Goal: Task Accomplishment & Management: Use online tool/utility

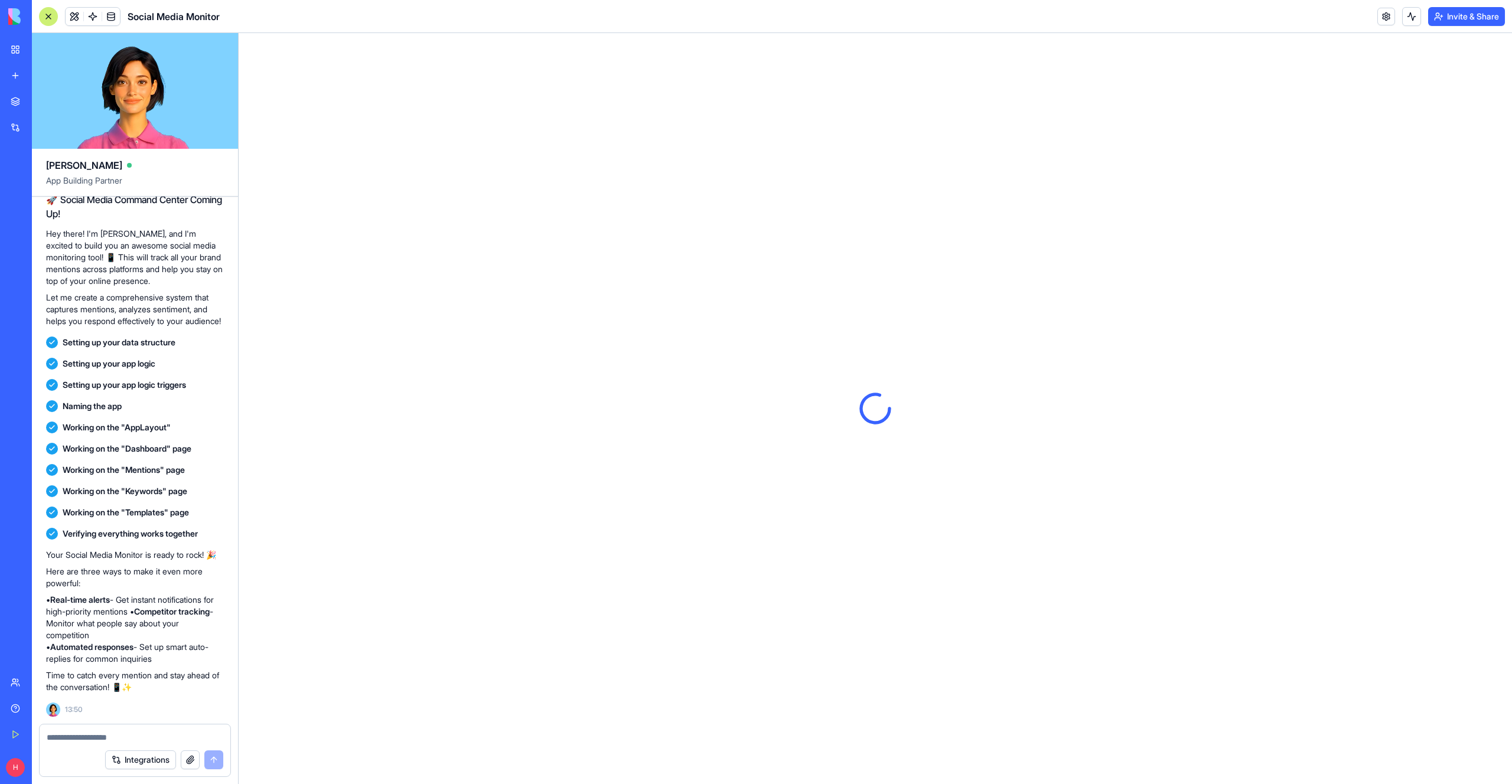
click at [44, 102] on div "Marketplace" at bounding box center [36, 102] width 16 height 12
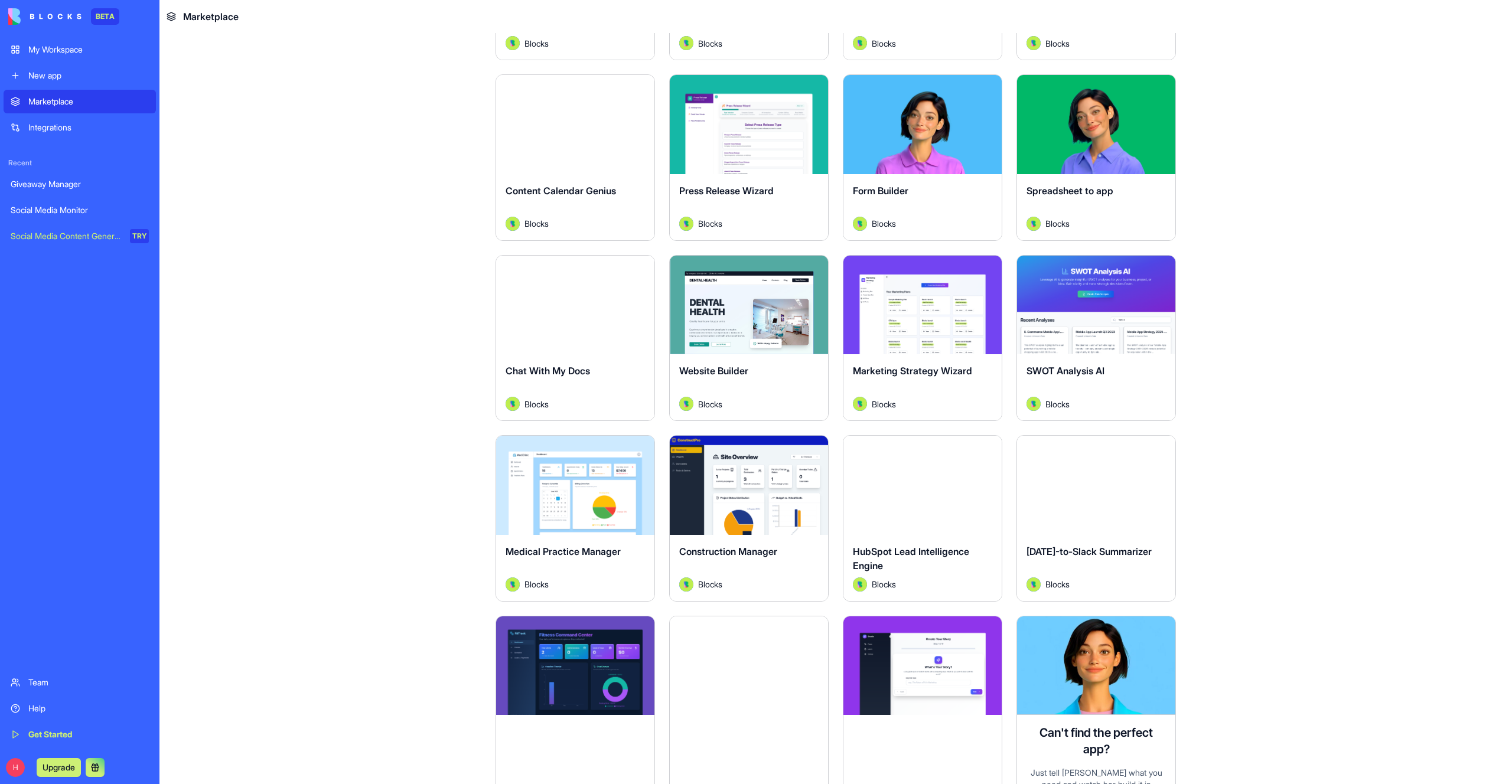
scroll to position [2743, 0]
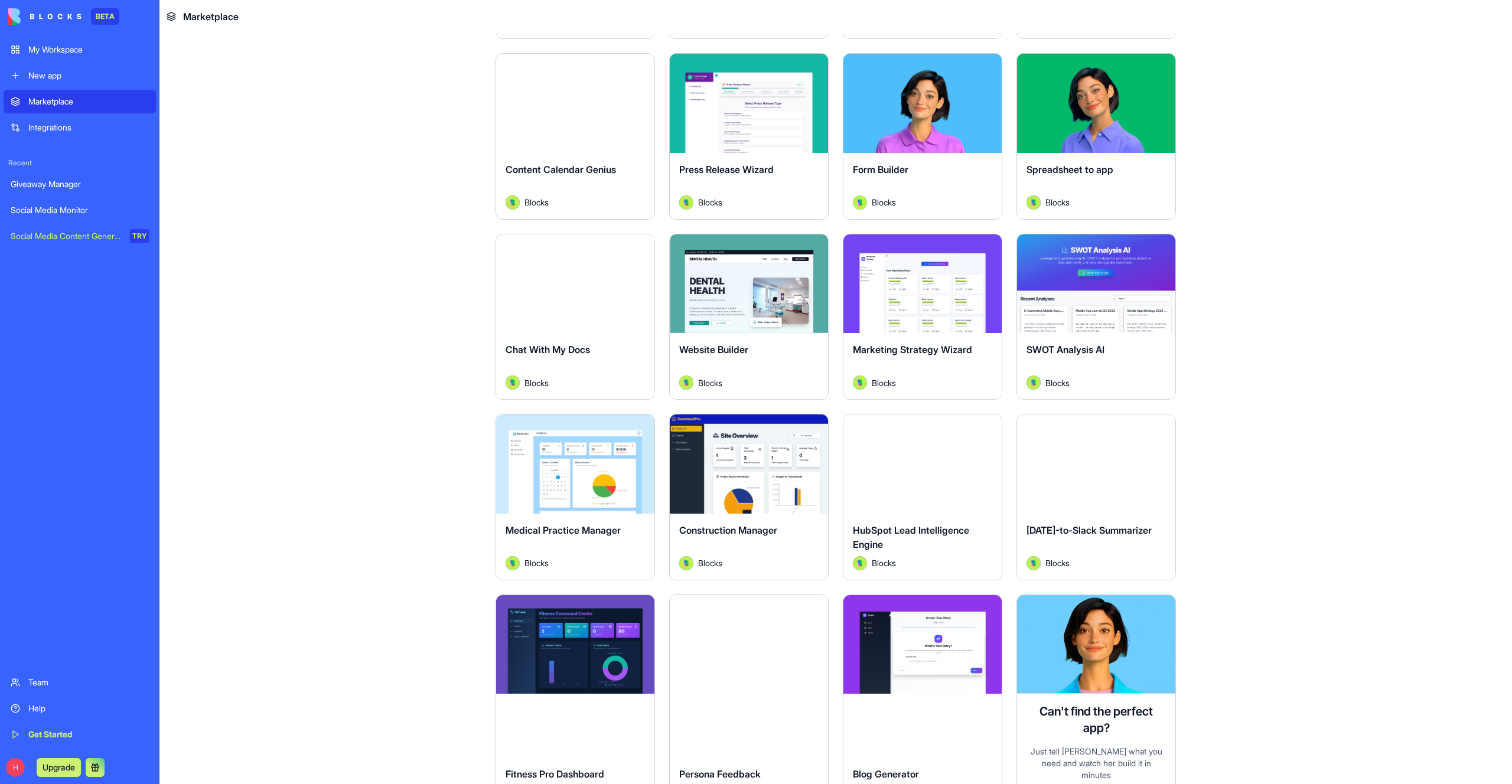
click at [593, 464] on button "Explore" at bounding box center [576, 464] width 89 height 23
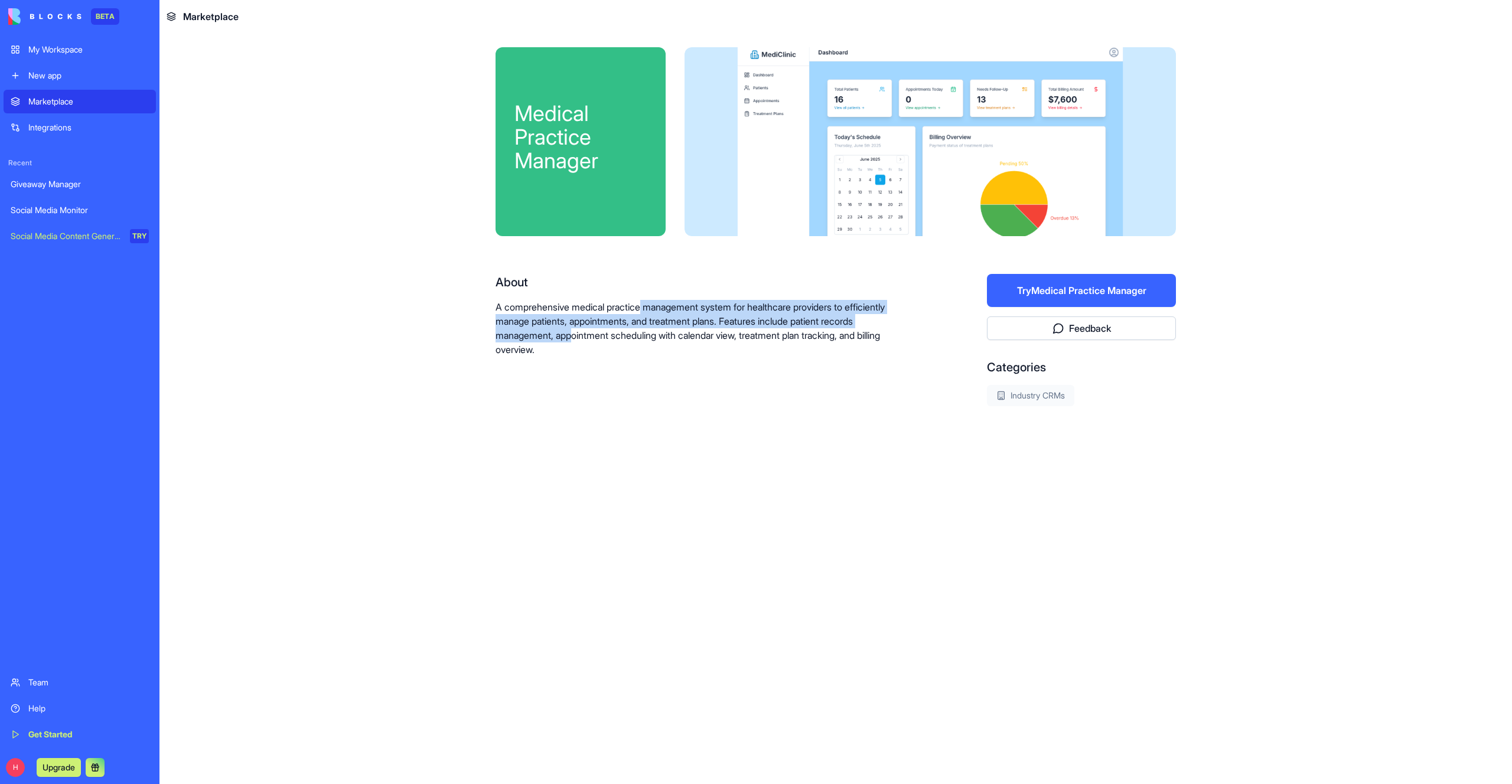
drag, startPoint x: 646, startPoint y: 309, endPoint x: 564, endPoint y: 342, distance: 88.4
click at [571, 342] on p "A comprehensive medical practice management system for healthcare providers to …" at bounding box center [703, 328] width 416 height 57
drag, startPoint x: 531, startPoint y: 350, endPoint x: 732, endPoint y: 320, distance: 203.2
click at [732, 320] on p "A comprehensive medical practice management system for healthcare providers to …" at bounding box center [703, 328] width 416 height 57
click at [97, 52] on div "My Workspace" at bounding box center [88, 50] width 121 height 12
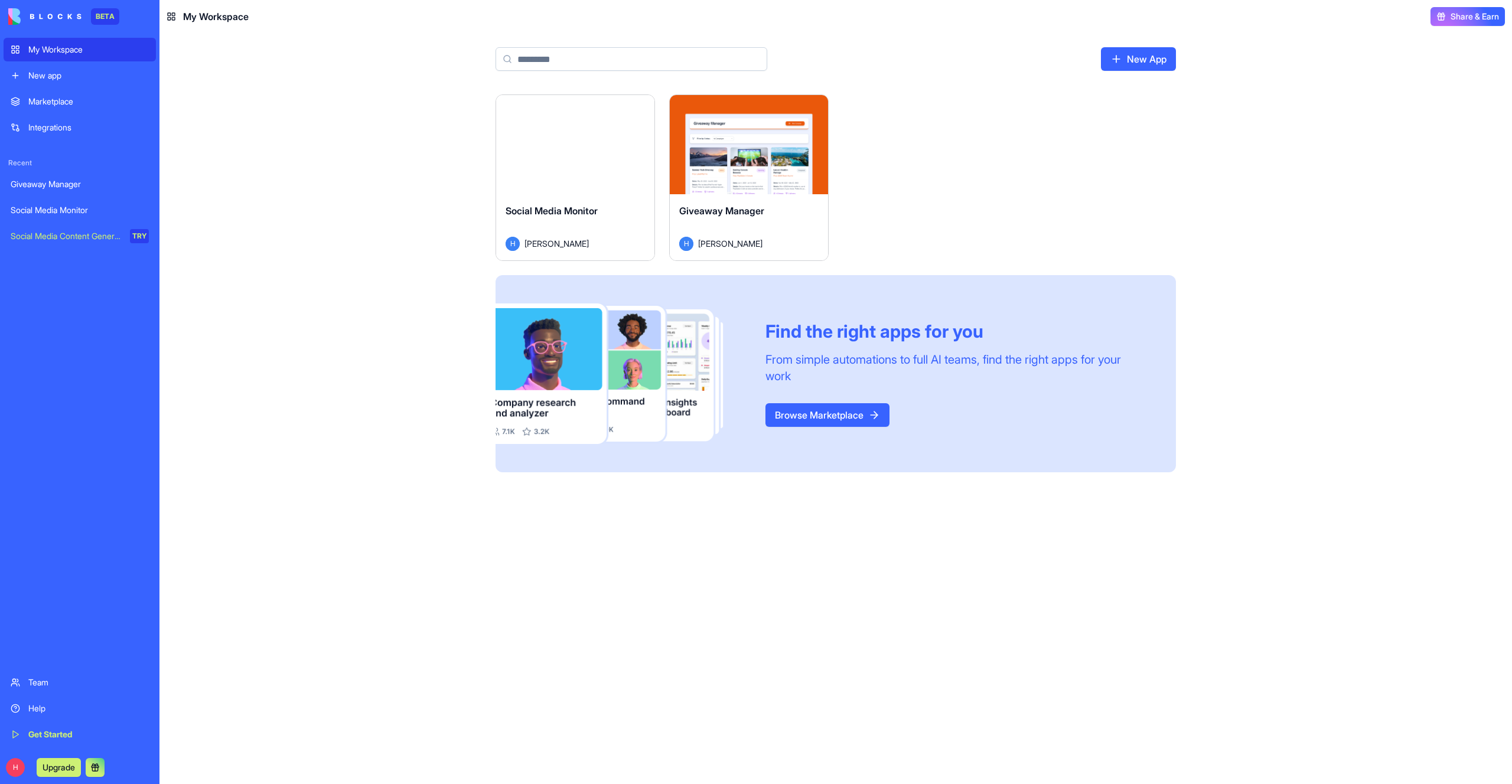
click at [728, 143] on button "Launch" at bounding box center [749, 145] width 89 height 23
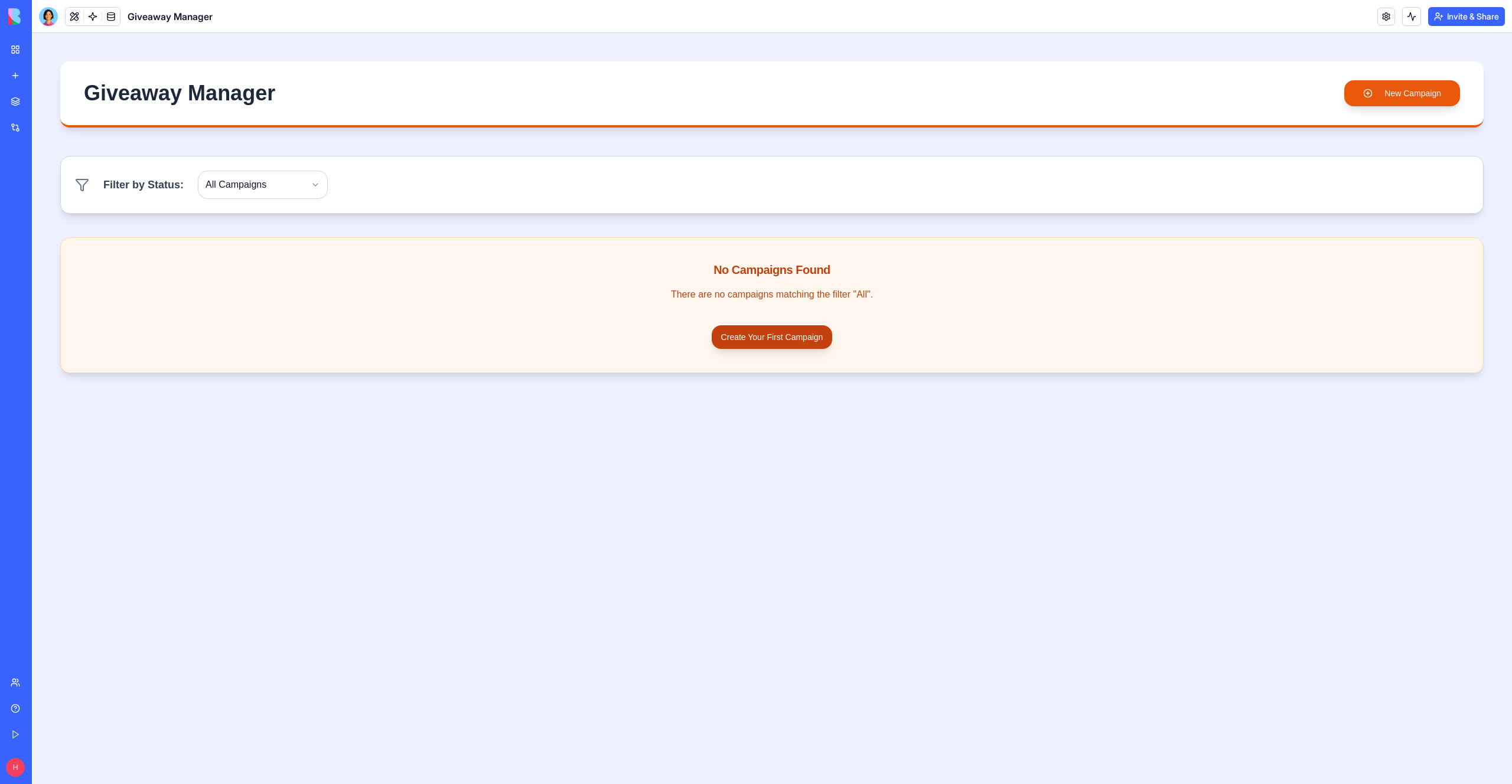
click at [764, 344] on button "Create Your First Campaign" at bounding box center [773, 337] width 121 height 23
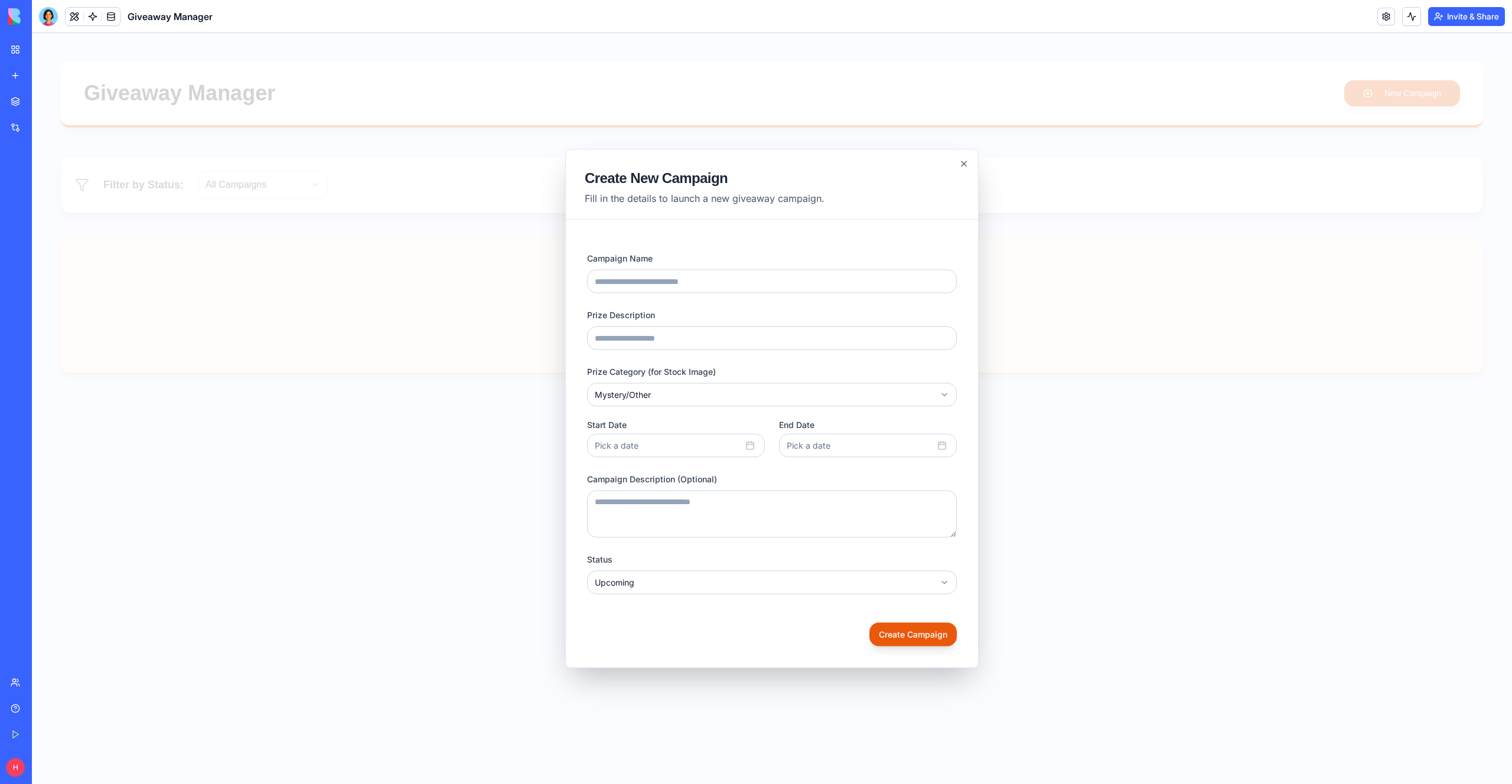
click at [654, 316] on label "Prize Description" at bounding box center [621, 314] width 68 height 10
click at [654, 327] on input "Prize Description" at bounding box center [772, 339] width 370 height 23
click at [662, 285] on input "Campaign Name" at bounding box center [772, 282] width 370 height 23
type input "****"
click at [649, 337] on input "Prize Description" at bounding box center [772, 339] width 370 height 23
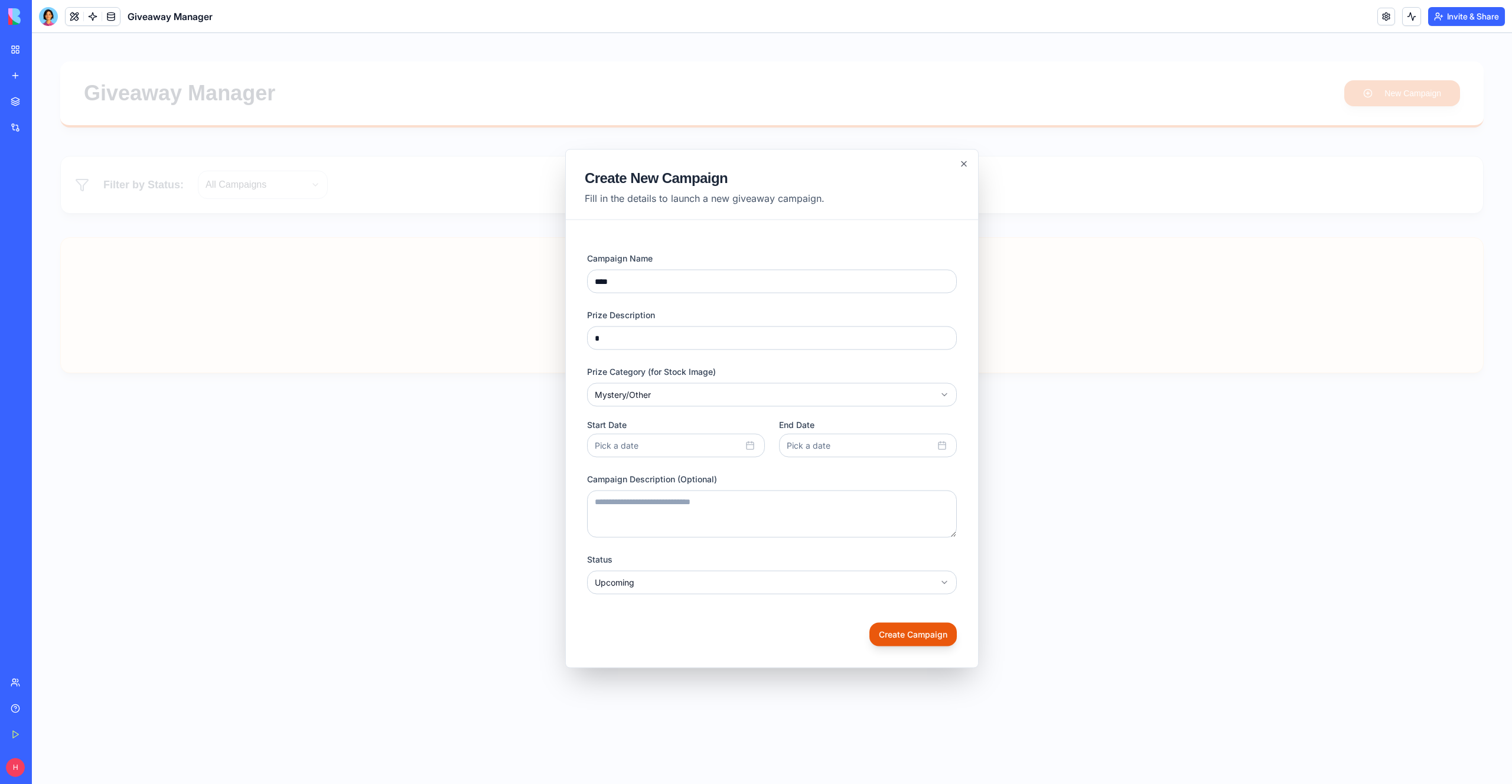
type input "*"
click at [660, 398] on body "**********" at bounding box center [772, 408] width 1480 height 751
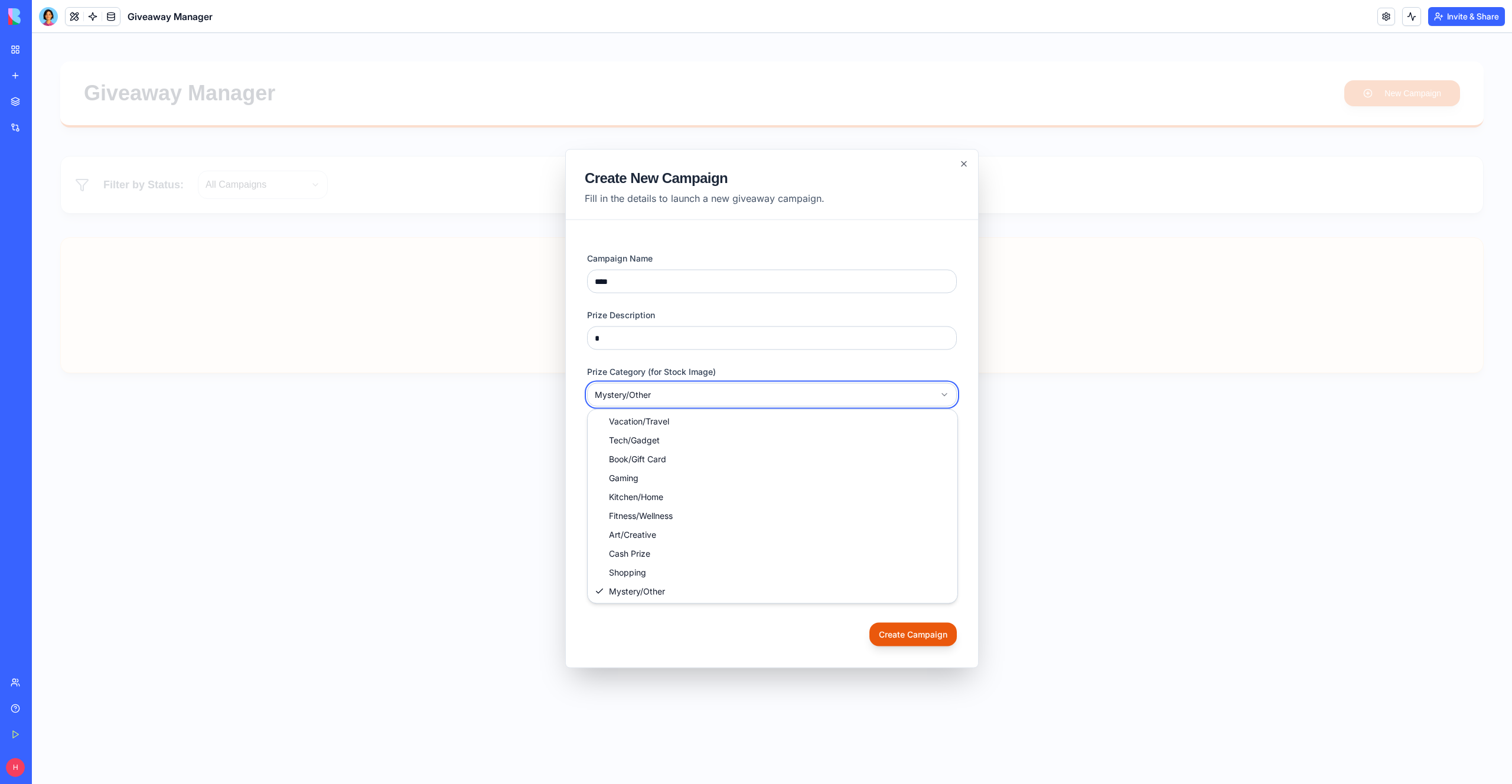
click at [669, 393] on body "**********" at bounding box center [772, 408] width 1480 height 751
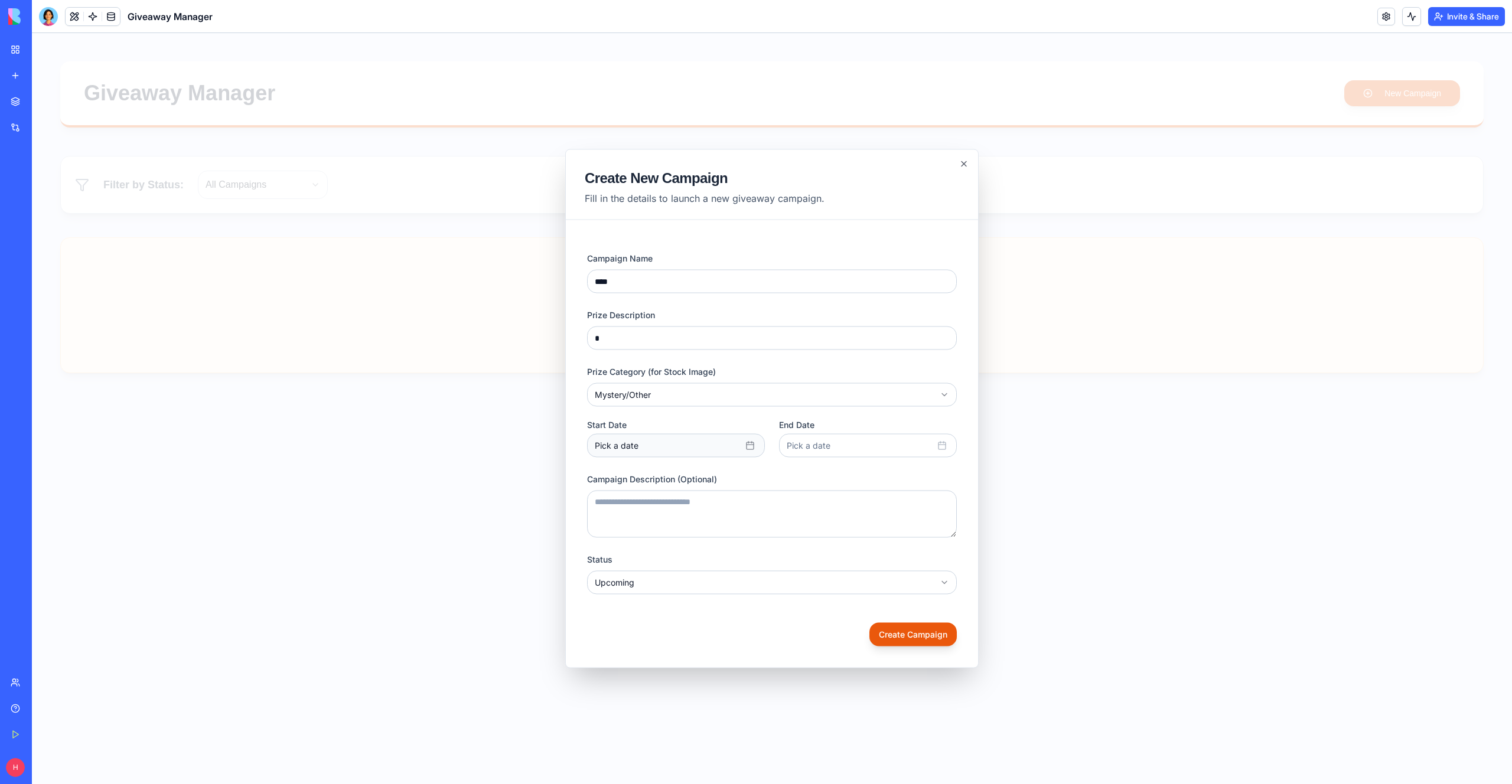
click at [645, 438] on button "Pick a date" at bounding box center [676, 445] width 177 height 23
click at [666, 551] on button "10" at bounding box center [669, 545] width 22 height 22
click at [841, 453] on button "Pick a date" at bounding box center [868, 445] width 177 height 23
drag, startPoint x: 865, startPoint y: 570, endPoint x: 857, endPoint y: 567, distance: 8.5
click at [865, 569] on button "17" at bounding box center [861, 571] width 22 height 22
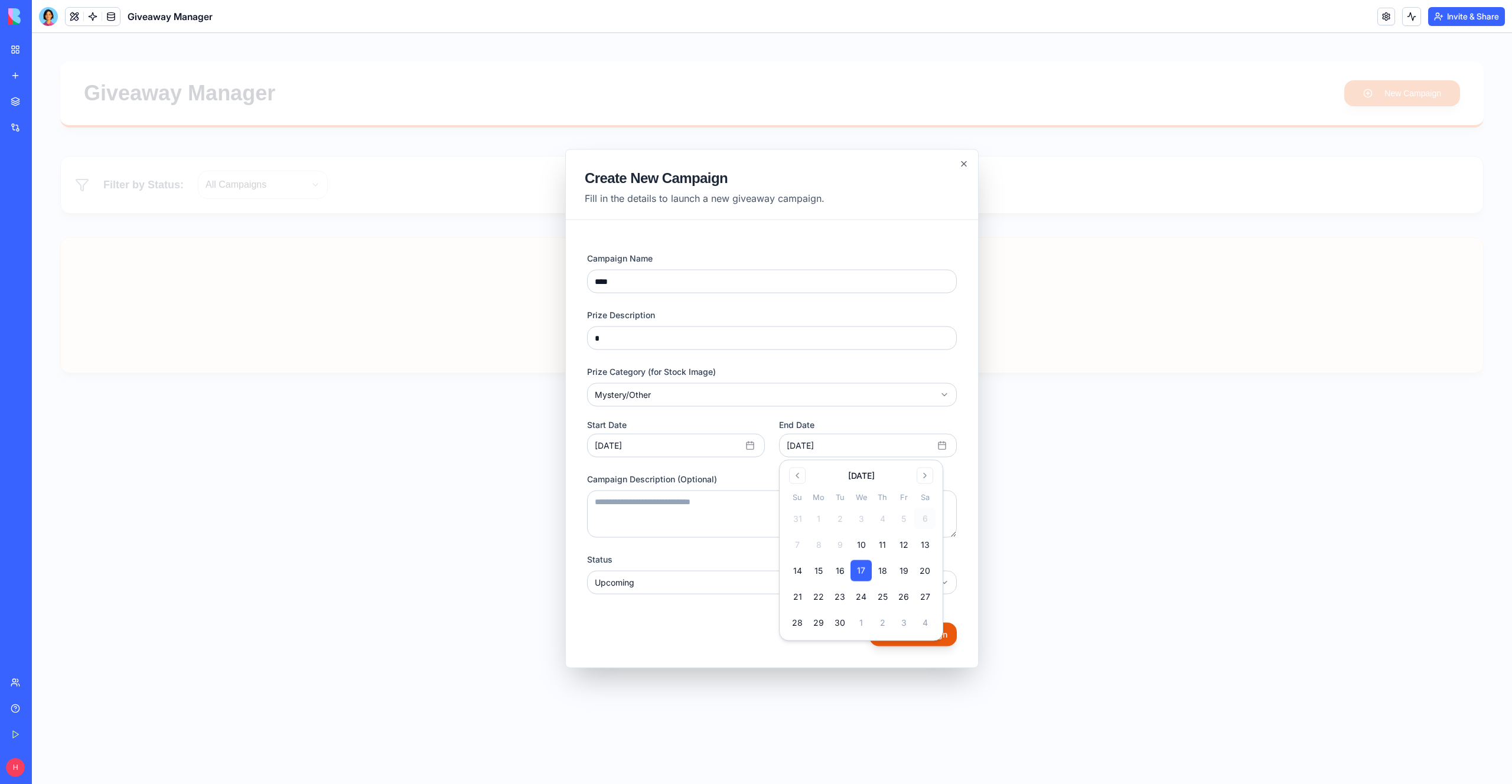
click at [677, 490] on textarea "Campaign Description (Optional)" at bounding box center [772, 514] width 370 height 47
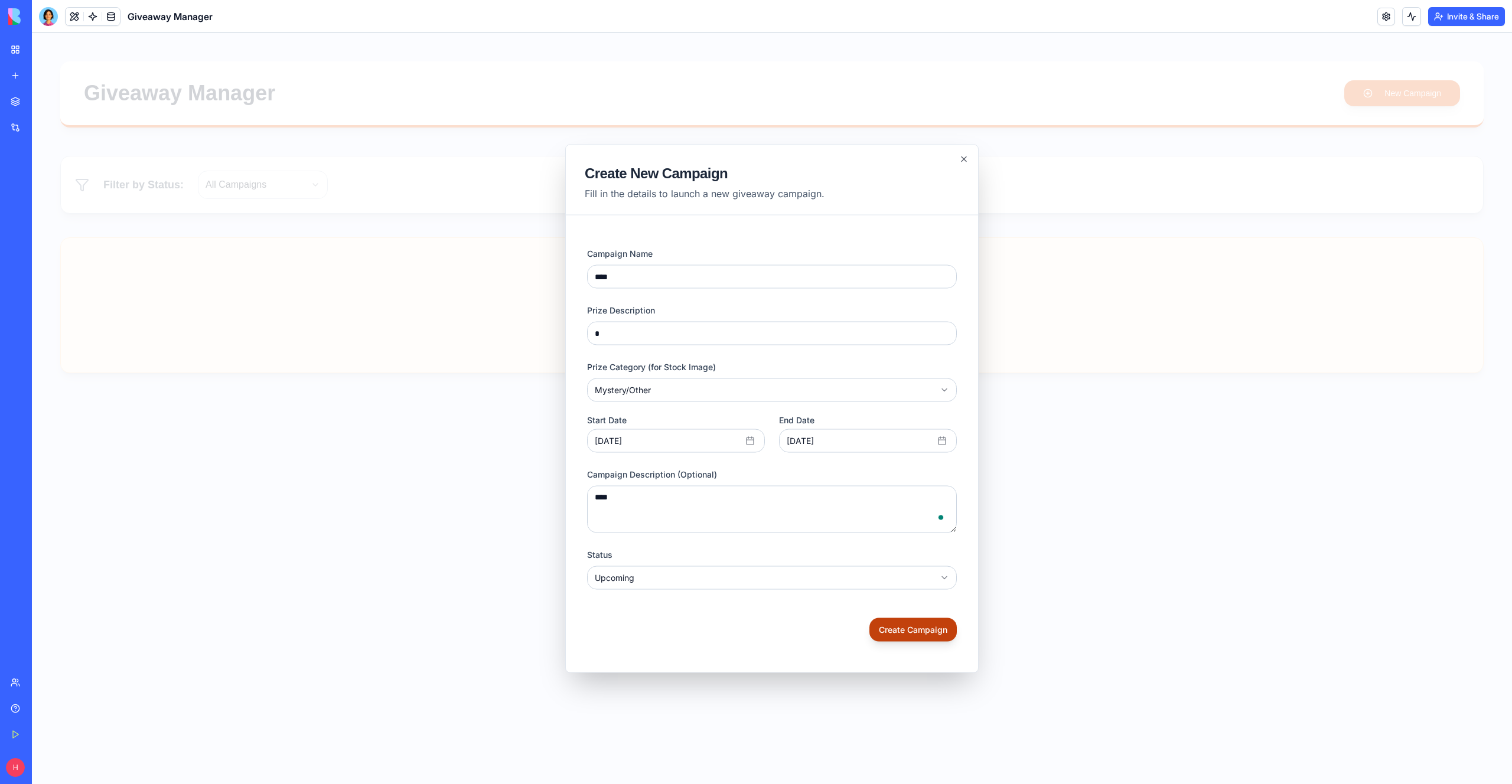
type textarea "****"
click at [925, 631] on button "Create Campaign" at bounding box center [913, 630] width 87 height 23
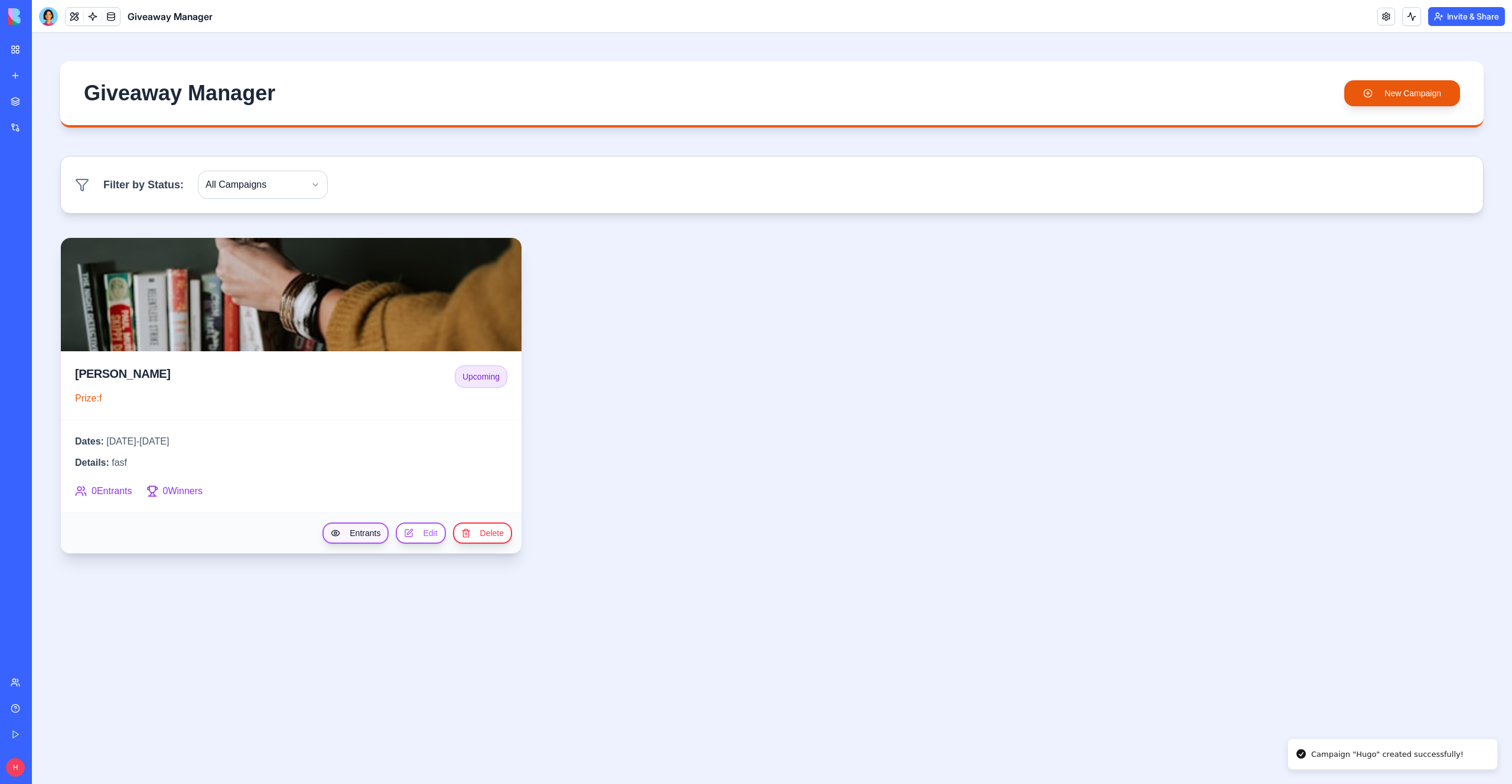
click at [369, 526] on button "Entrants" at bounding box center [355, 533] width 66 height 22
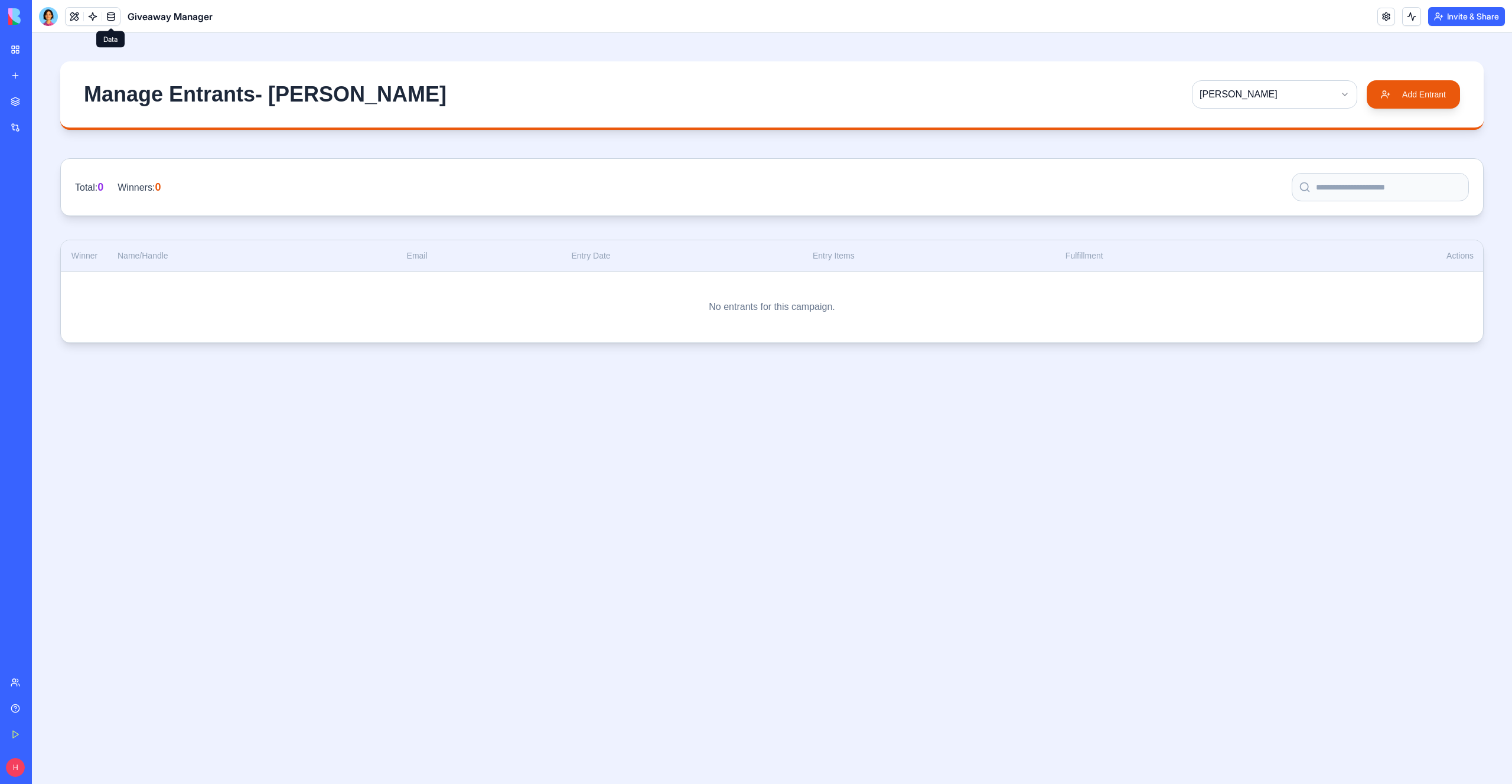
click at [111, 16] on link at bounding box center [111, 16] width 18 height 18
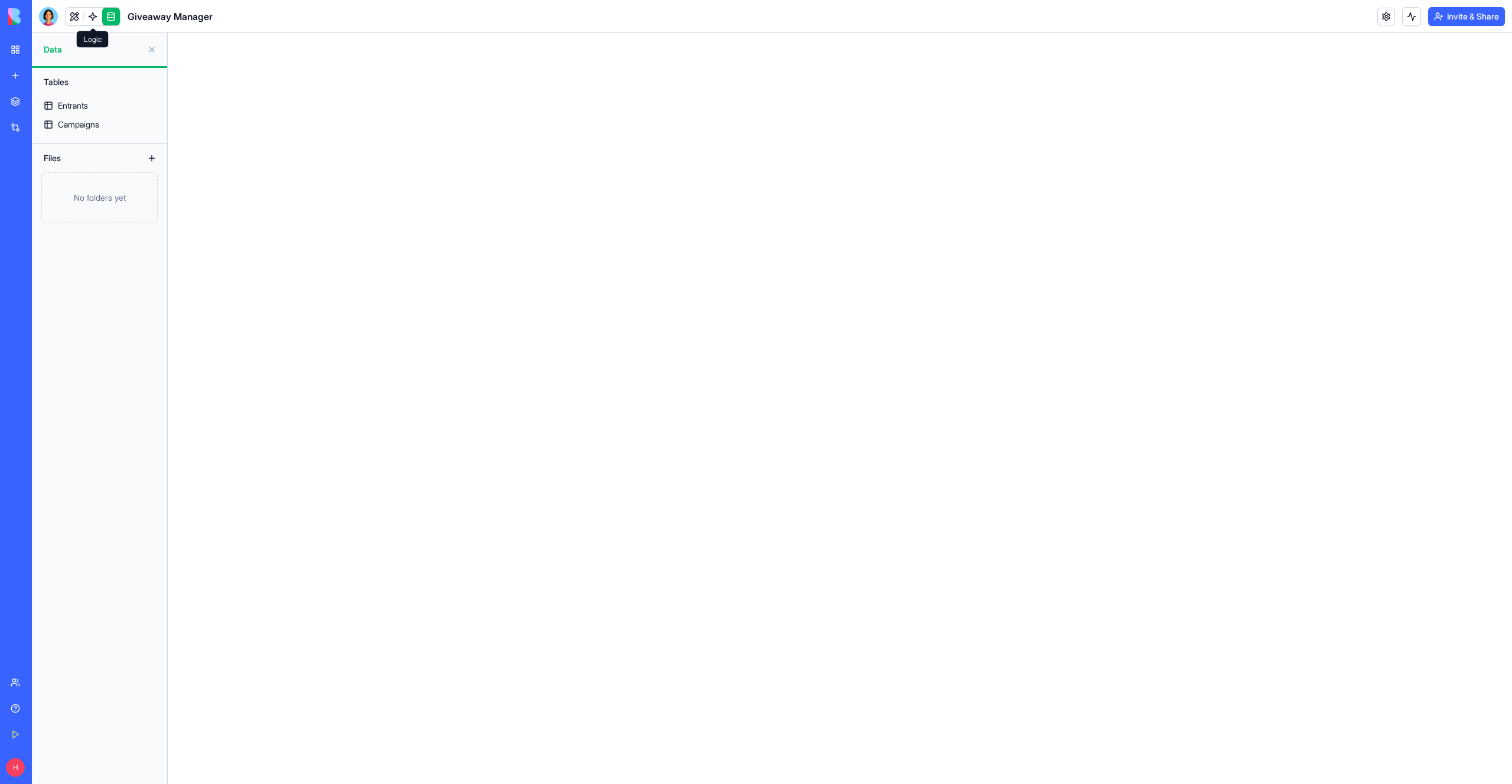
click at [94, 16] on link at bounding box center [93, 16] width 18 height 18
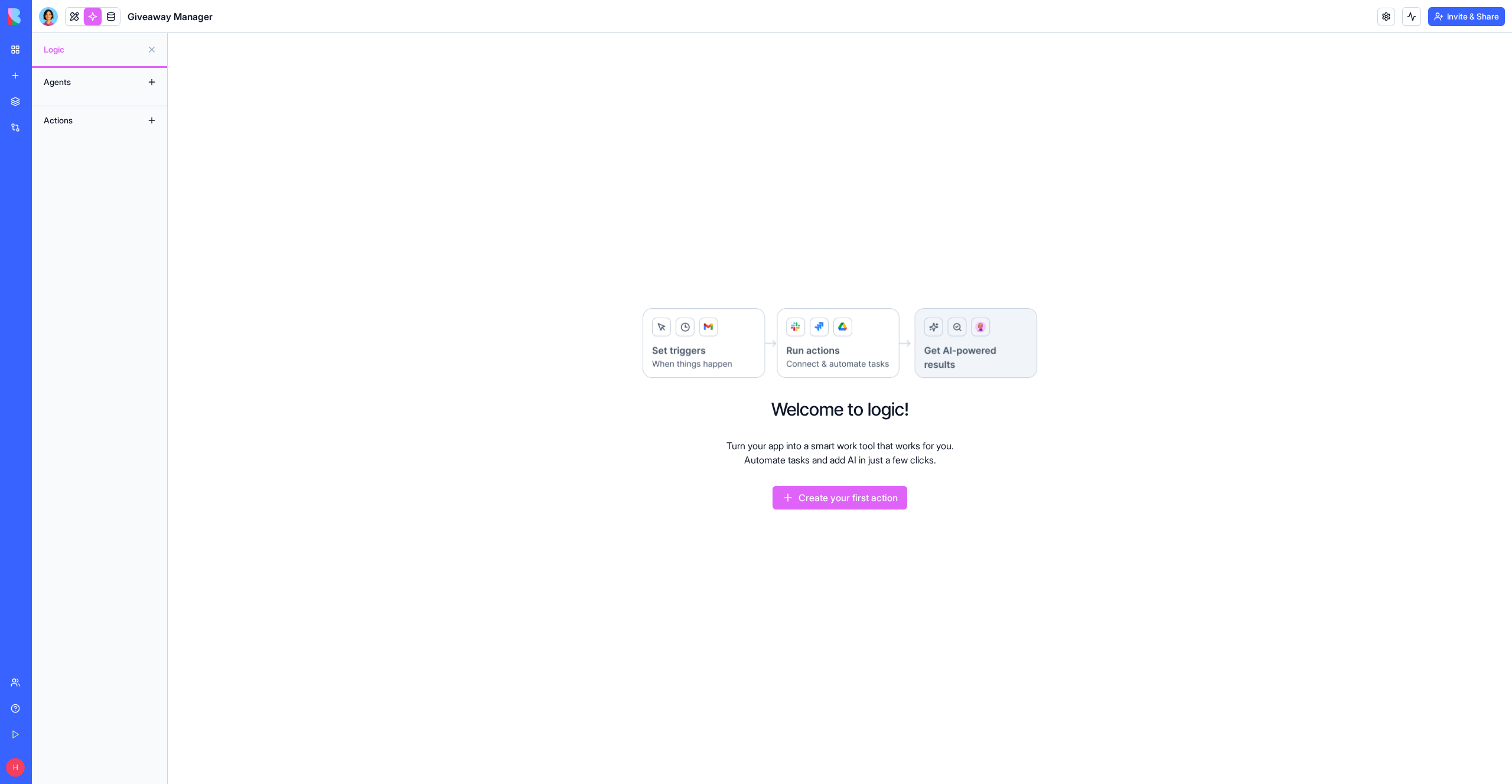
click at [20, 15] on img at bounding box center [45, 16] width 73 height 16
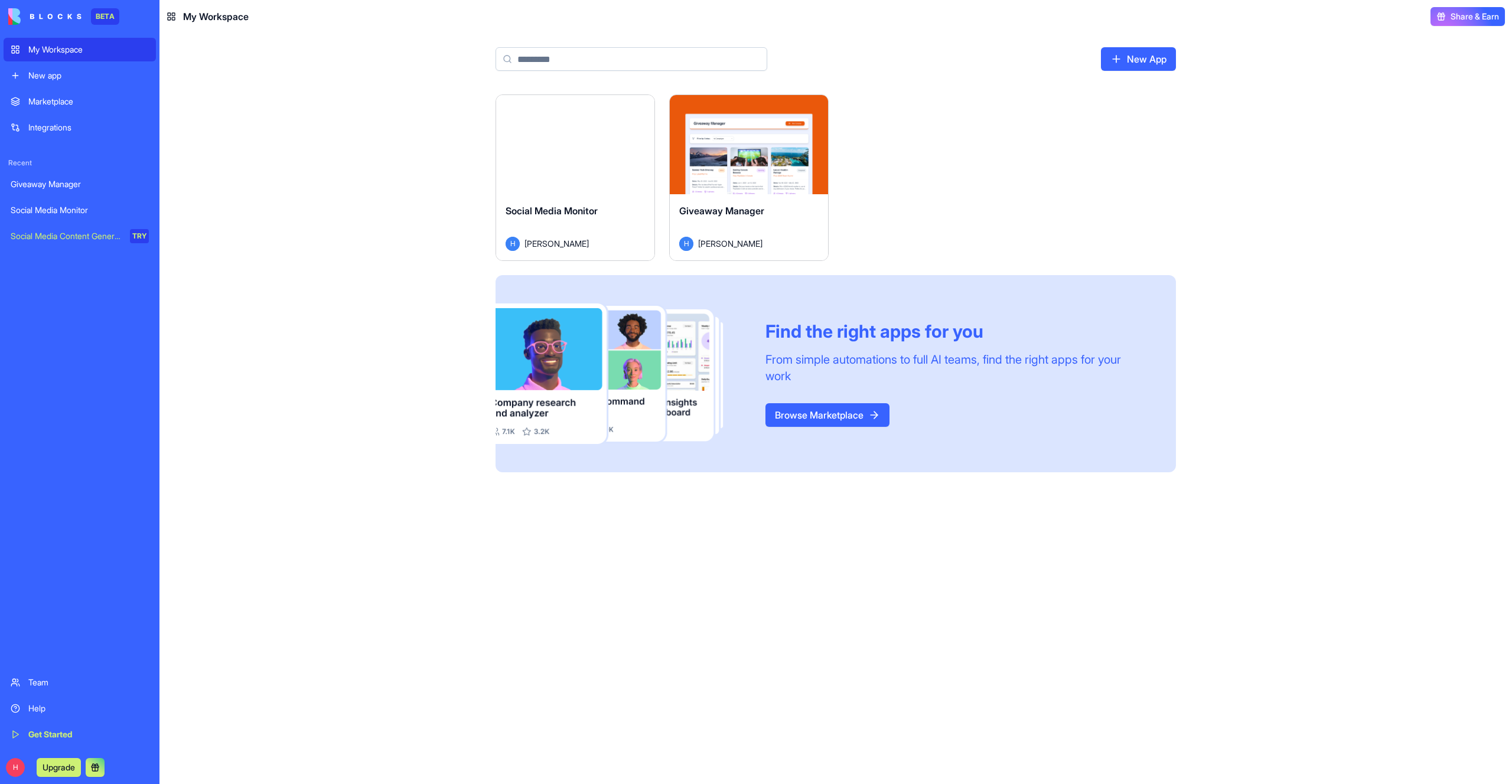
click at [14, 14] on img at bounding box center [45, 16] width 73 height 16
click at [63, 95] on link "Marketplace" at bounding box center [80, 102] width 153 height 23
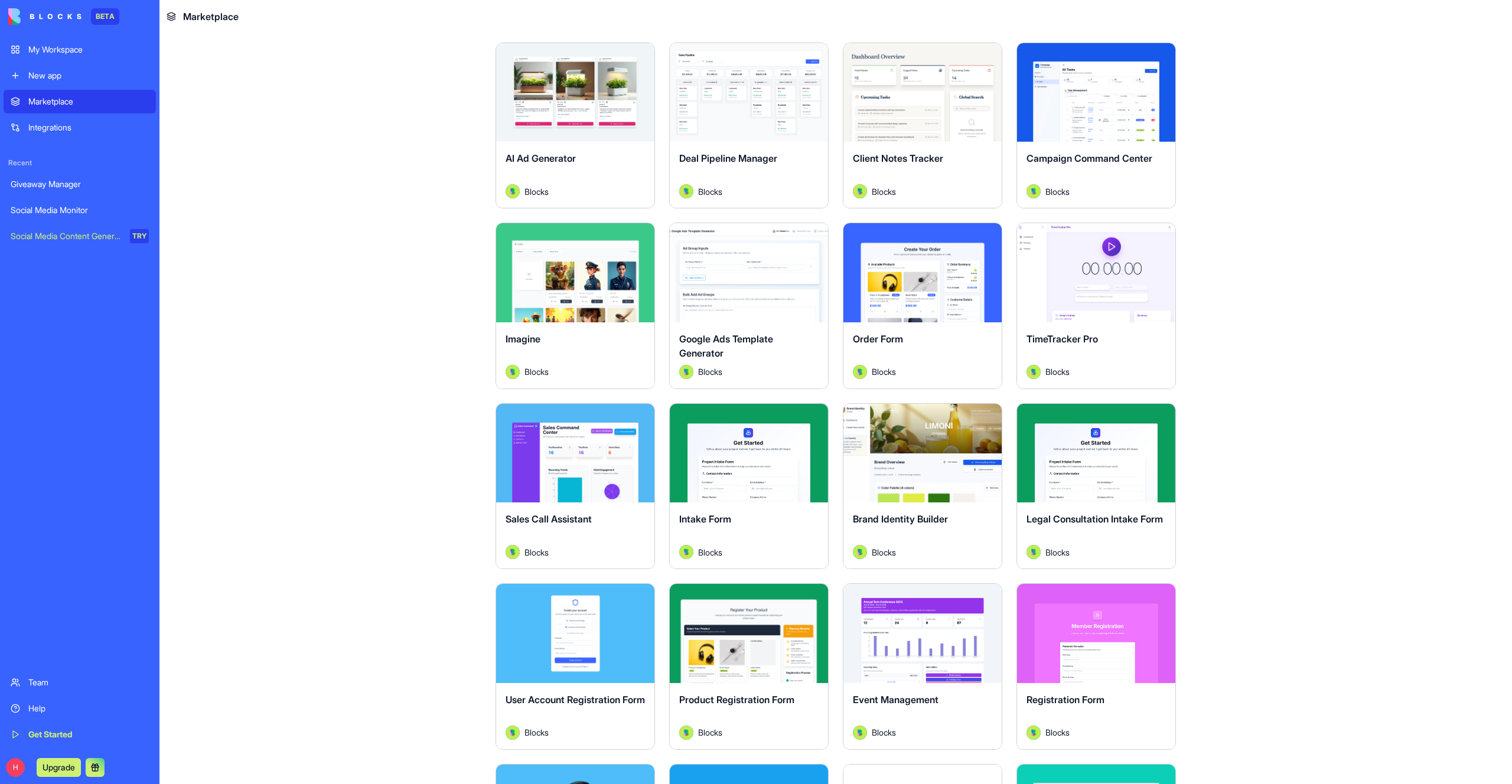
scroll to position [412, 0]
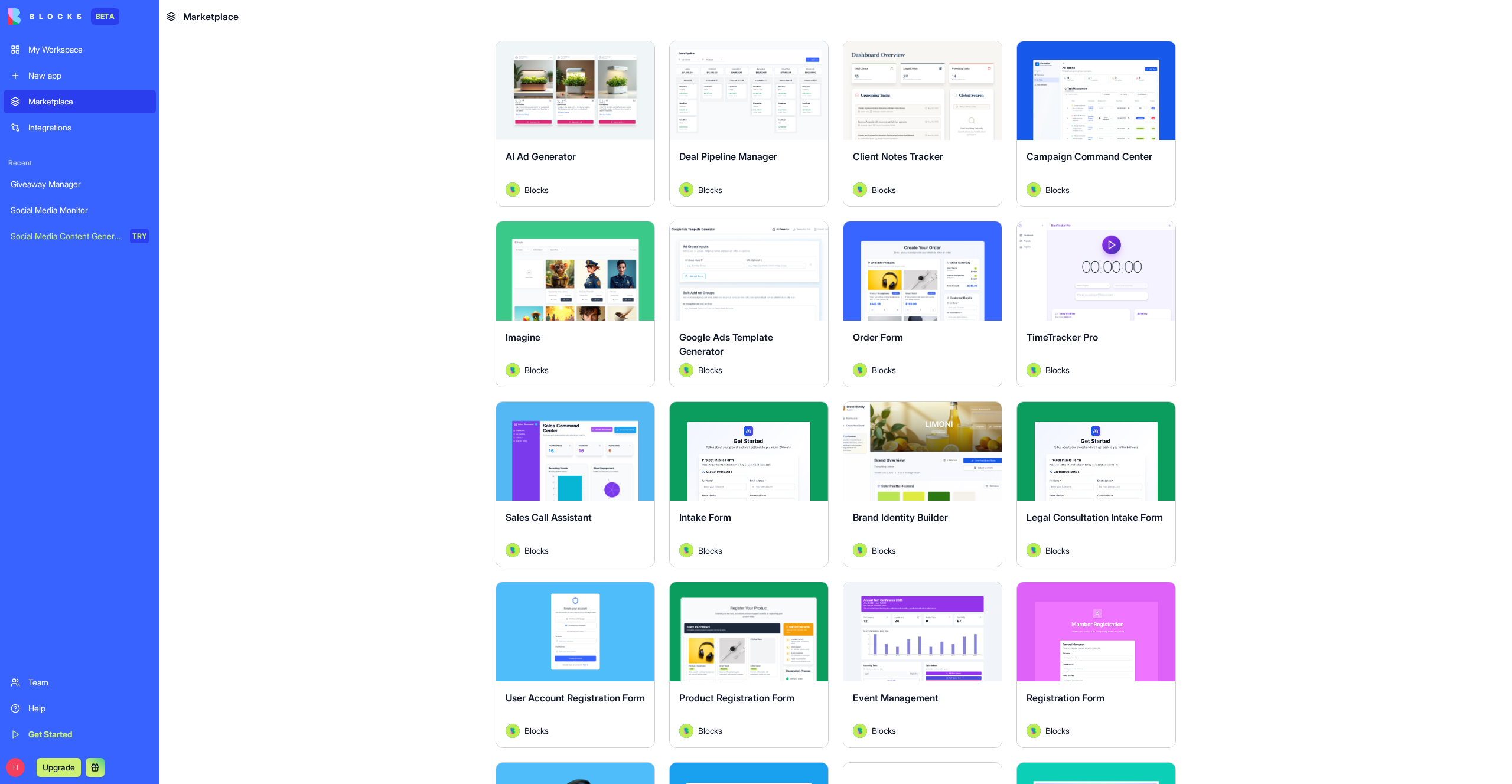
click at [50, 140] on div "Recent Giveaway Manager Social Media Monitor Social Media Content Generator TRY" at bounding box center [80, 194] width 153 height 109
click at [64, 128] on div "Integrations" at bounding box center [88, 127] width 121 height 12
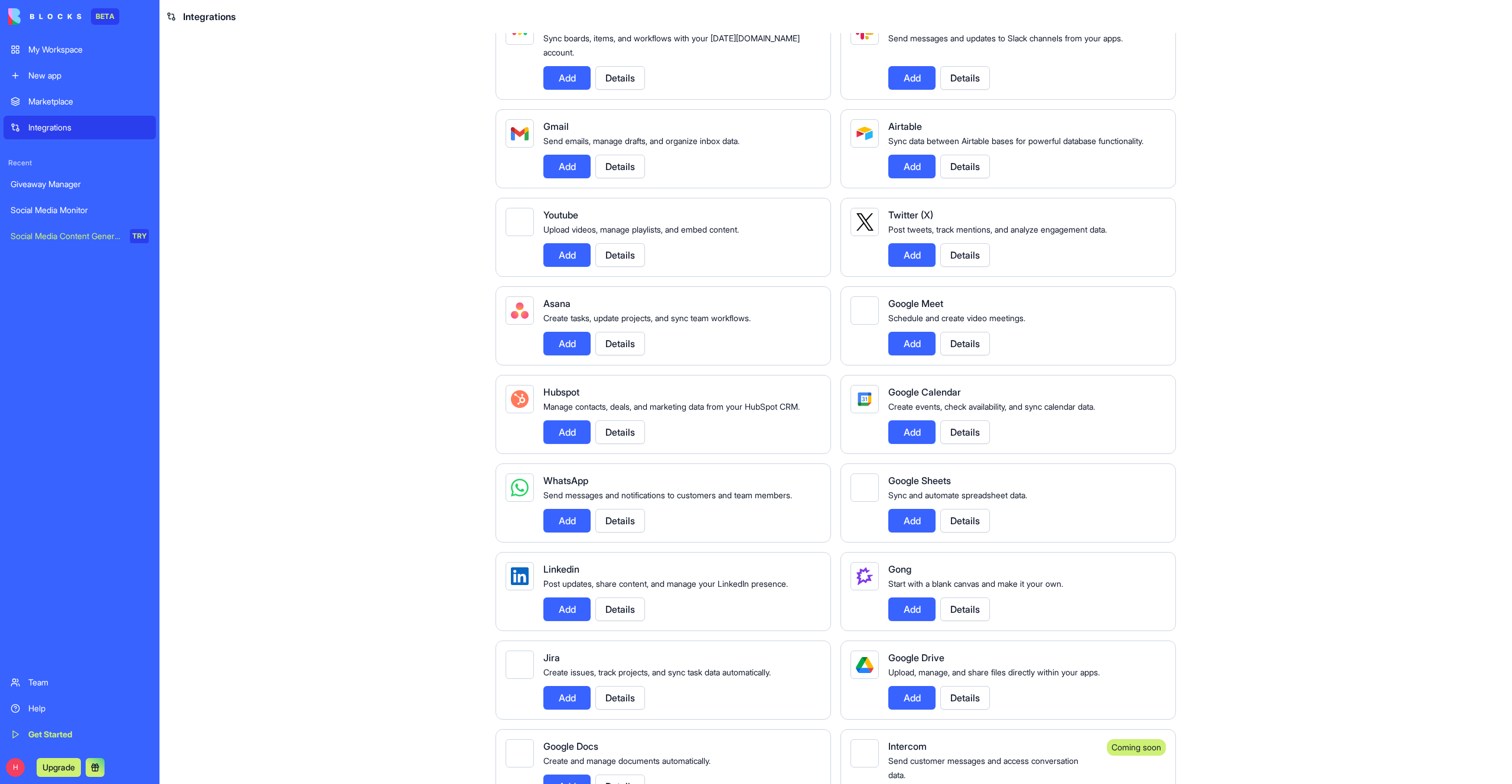
scroll to position [645, 0]
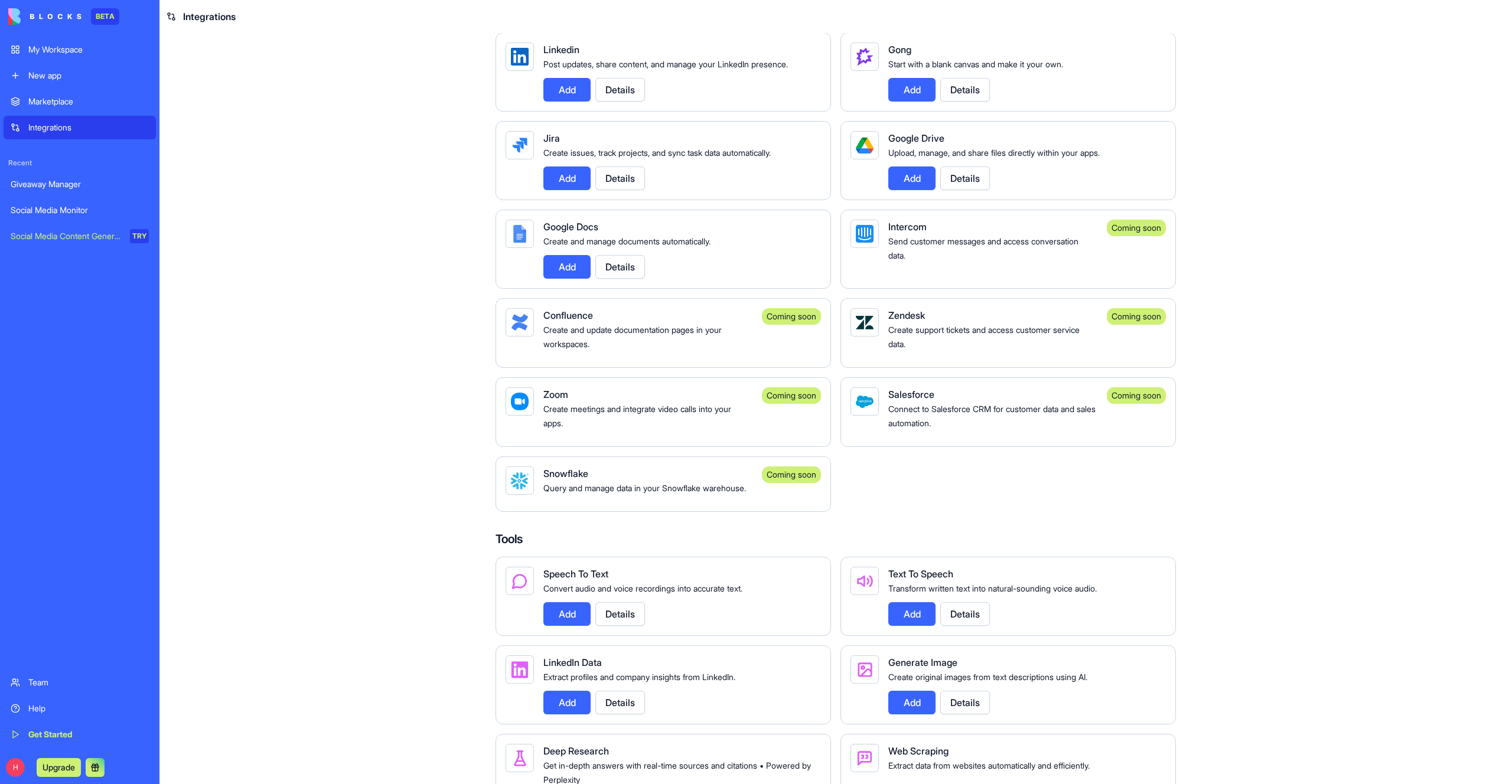
click at [947, 428] on span "Connect to Salesforce CRM for customer data and sales automation." at bounding box center [992, 415] width 208 height 24
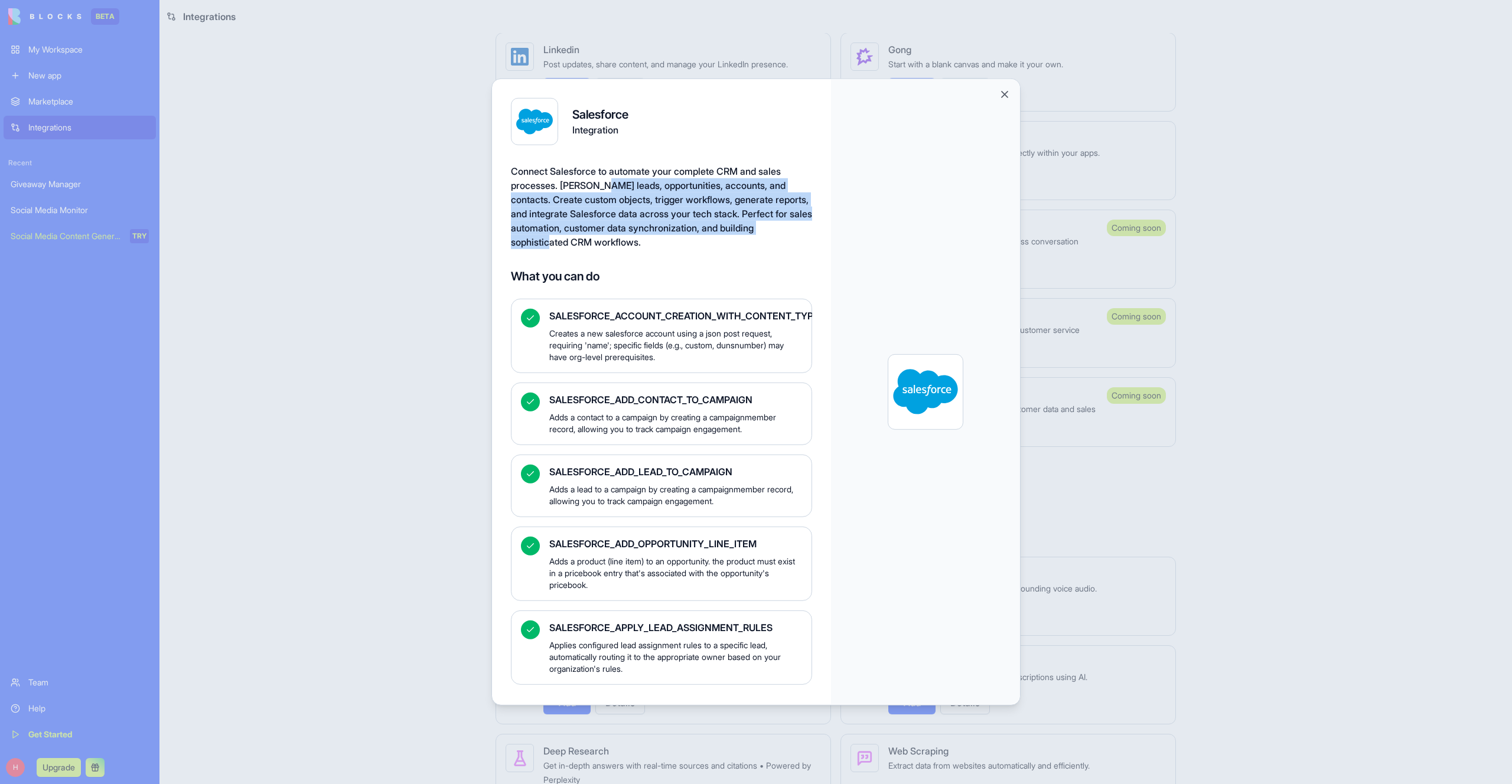
drag, startPoint x: 609, startPoint y: 190, endPoint x: 589, endPoint y: 239, distance: 52.9
click at [589, 239] on span "Connect Salesforce to automate your complete CRM and sales processes. [PERSON_N…" at bounding box center [662, 206] width 301 height 83
drag, startPoint x: 589, startPoint y: 239, endPoint x: 615, endPoint y: 209, distance: 39.7
click at [617, 215] on span "Connect Salesforce to automate your complete CRM and sales processes. [PERSON_N…" at bounding box center [662, 206] width 301 height 83
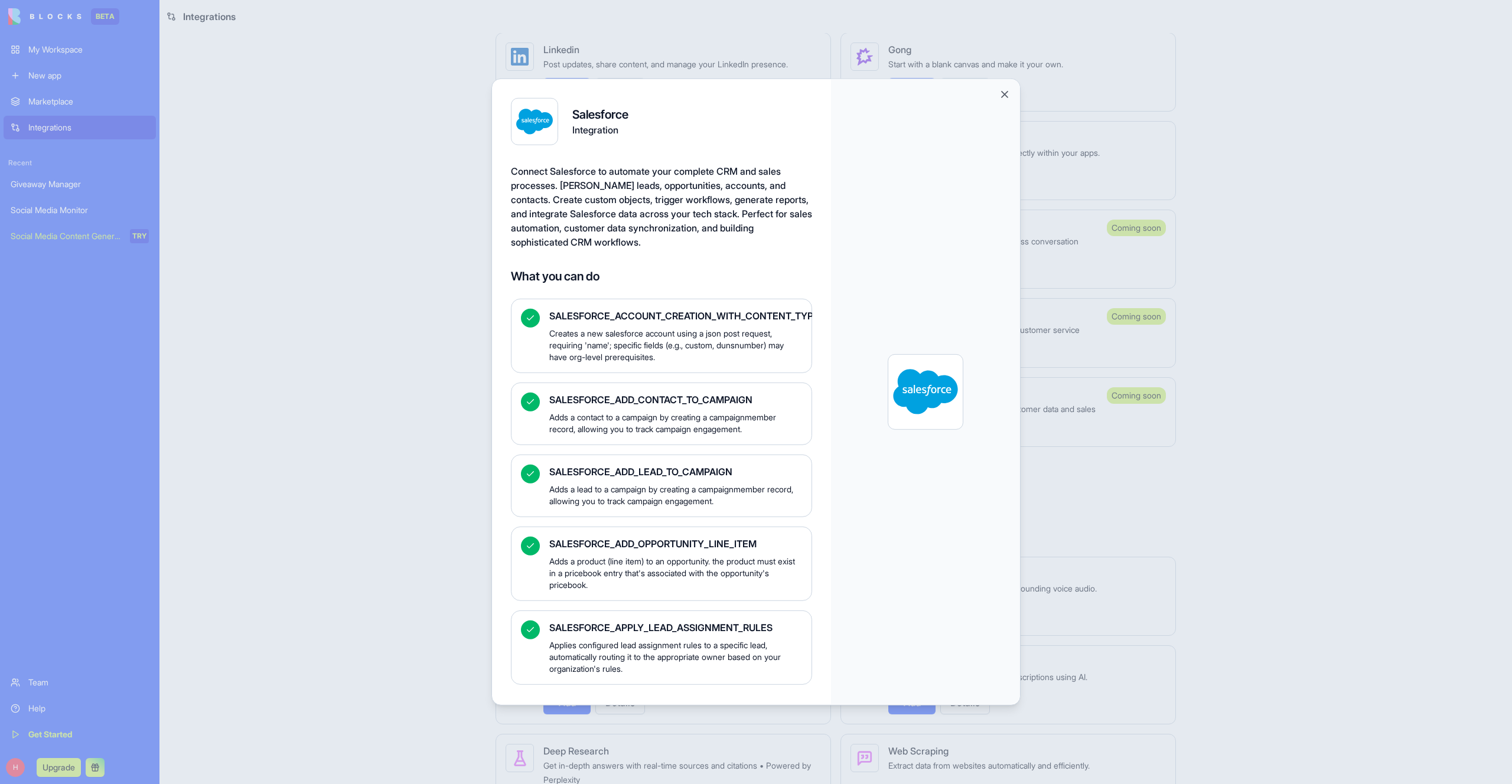
click at [608, 199] on span "Connect Salesforce to automate your complete CRM and sales processes. [PERSON_N…" at bounding box center [662, 206] width 301 height 83
drag, startPoint x: 607, startPoint y: 206, endPoint x: 602, endPoint y: 234, distance: 28.4
click at [603, 231] on span "Connect Salesforce to automate your complete CRM and sales processes. [PERSON_N…" at bounding box center [662, 206] width 301 height 83
click at [602, 235] on div "Connect Salesforce to automate your complete CRM and sales processes. [PERSON_N…" at bounding box center [662, 207] width 301 height 85
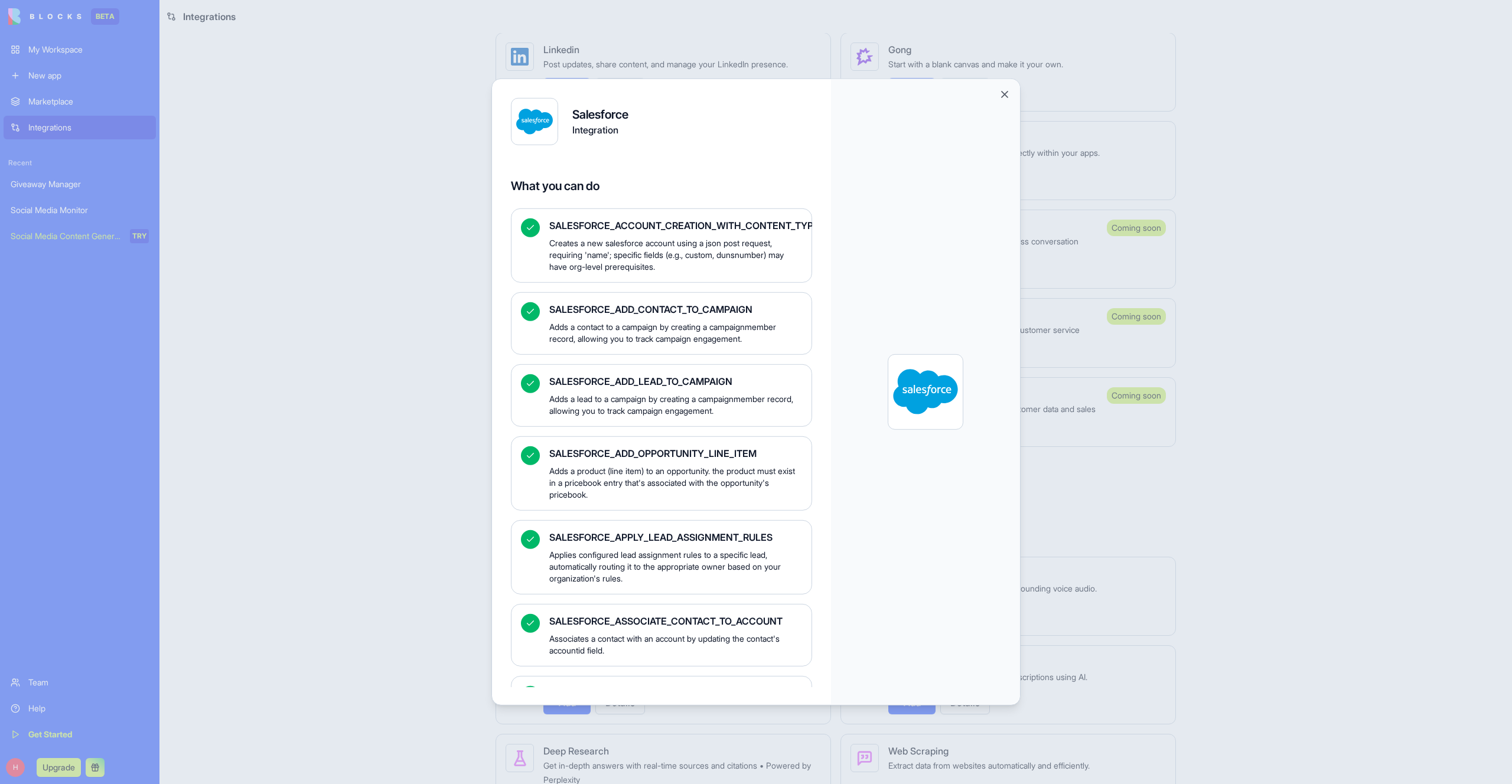
scroll to position [96, 0]
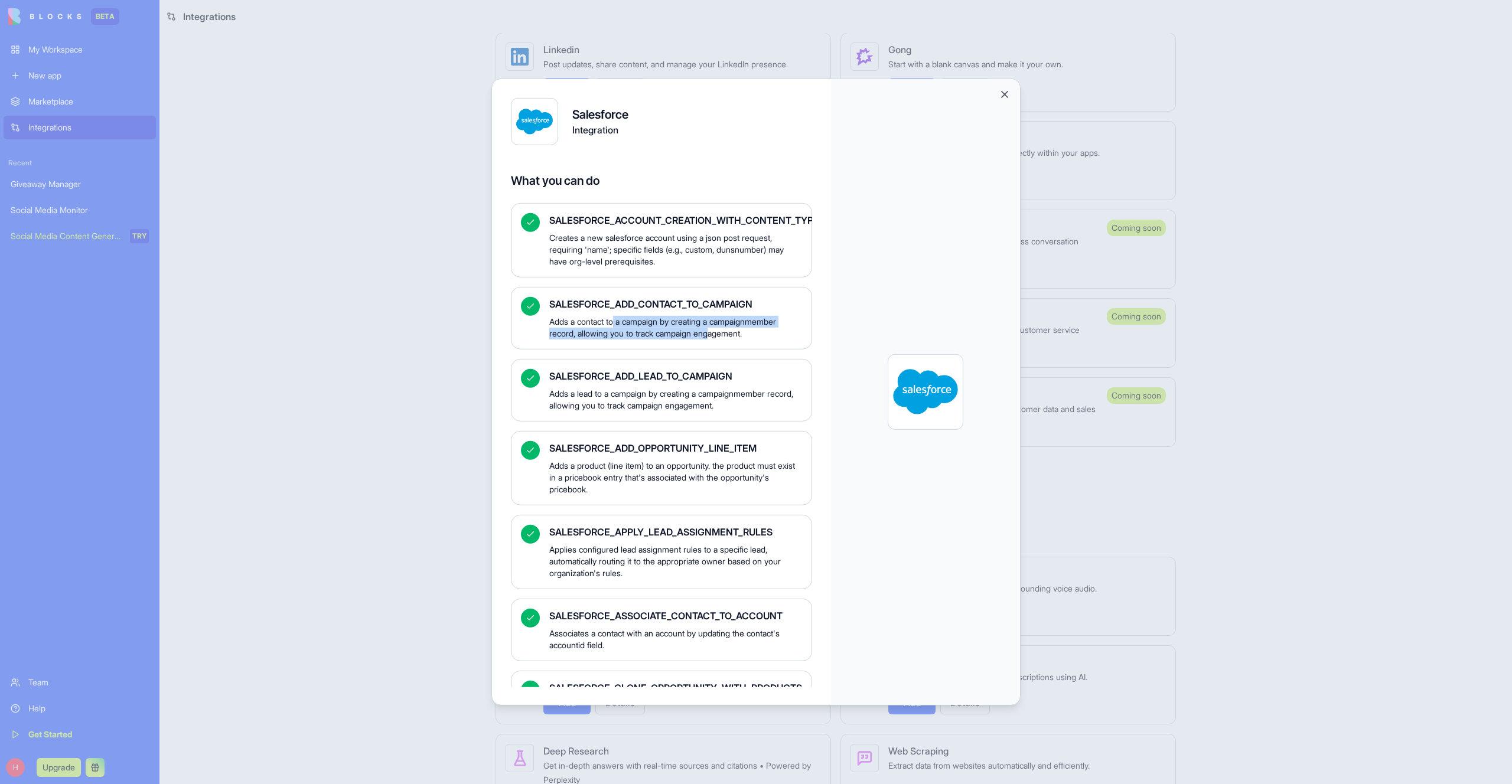
drag, startPoint x: 635, startPoint y: 327, endPoint x: 724, endPoint y: 333, distance: 89.2
click at [724, 333] on span "Adds a contact to a campaign by creating a campaignmember record, allowing you …" at bounding box center [675, 327] width 253 height 23
drag, startPoint x: 724, startPoint y: 333, endPoint x: 587, endPoint y: 319, distance: 137.7
click at [587, 319] on span "Adds a contact to a campaign by creating a campaignmember record, allowing you …" at bounding box center [675, 327] width 253 height 23
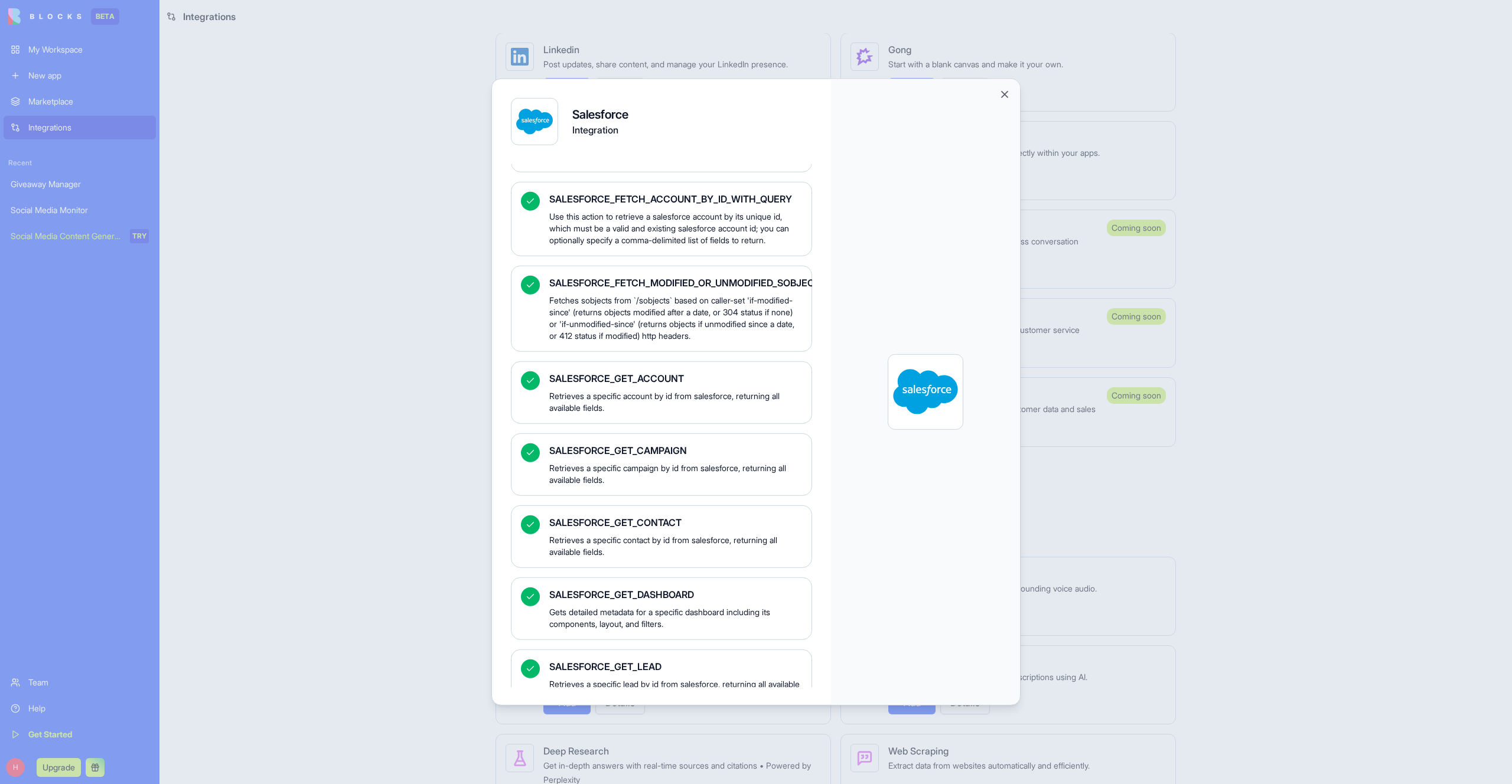
scroll to position [2867, 0]
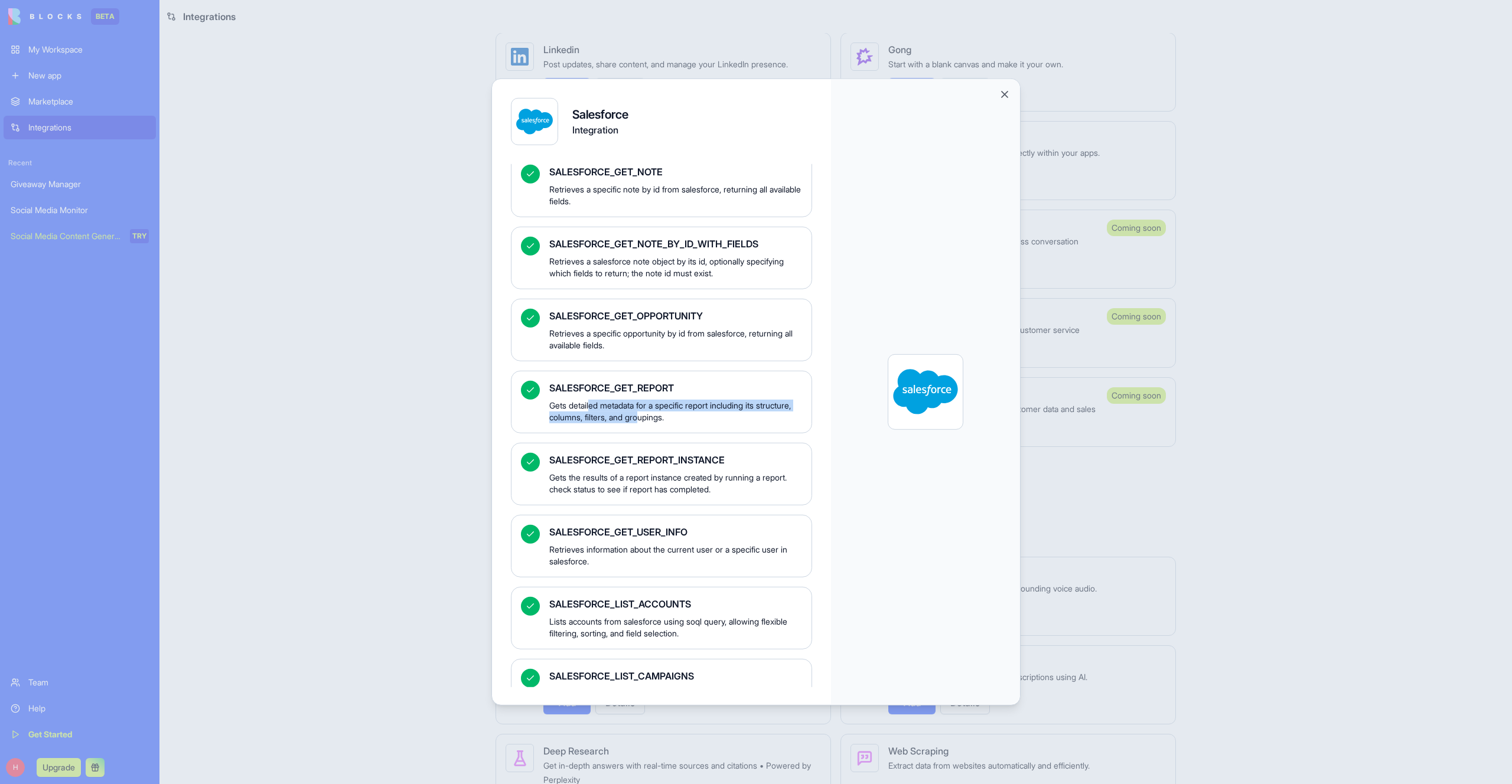
drag, startPoint x: 591, startPoint y: 455, endPoint x: 683, endPoint y: 462, distance: 92.3
click at [683, 423] on span "Gets detailed metadata for a specific report including its structure, columns, …" at bounding box center [675, 412] width 253 height 23
drag, startPoint x: 690, startPoint y: 467, endPoint x: 576, endPoint y: 451, distance: 115.1
click at [580, 423] on span "Gets detailed metadata for a specific report including its structure, columns, …" at bounding box center [675, 412] width 253 height 23
drag, startPoint x: 1172, startPoint y: 447, endPoint x: 1156, endPoint y: 451, distance: 16.5
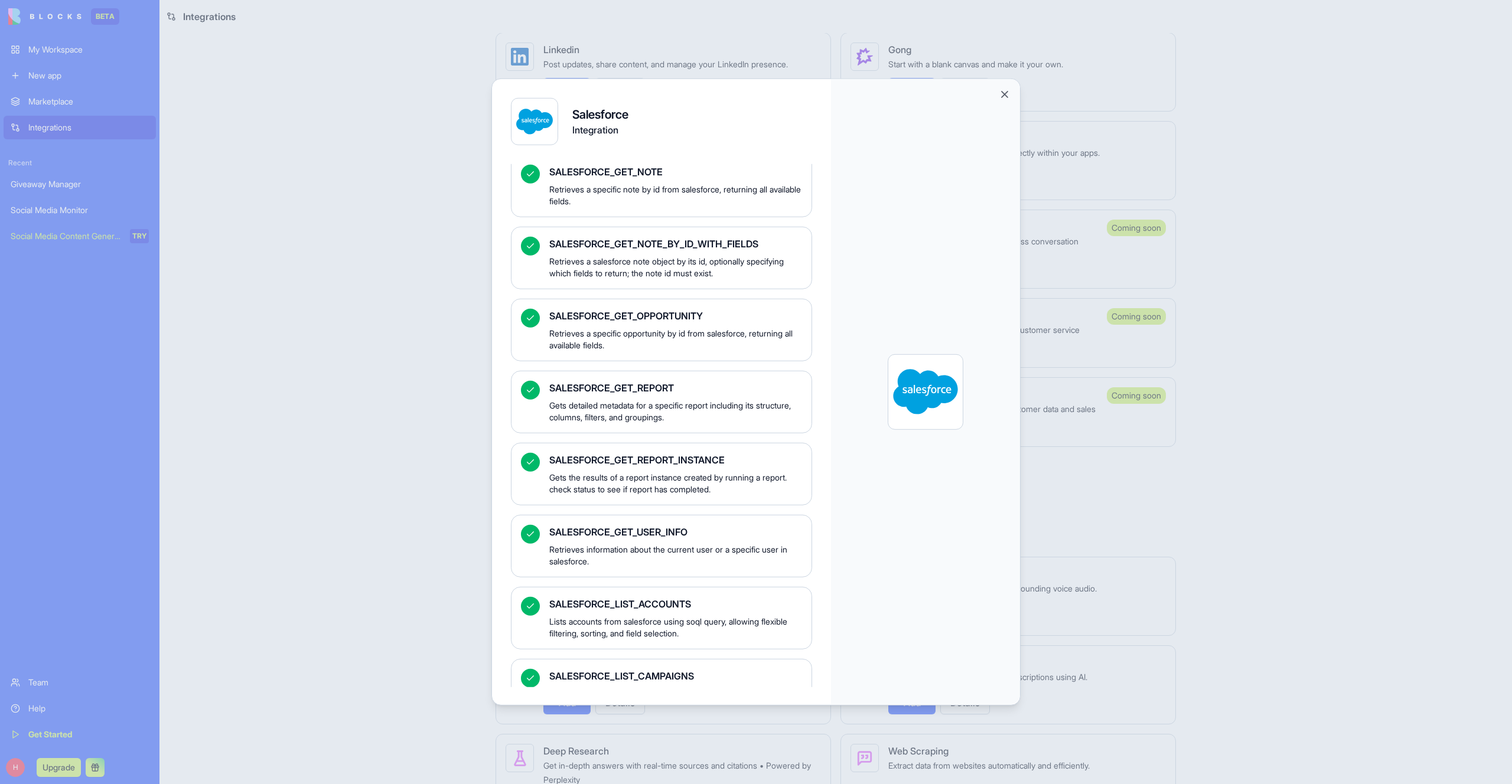
click at [1170, 448] on div at bounding box center [756, 392] width 1512 height 784
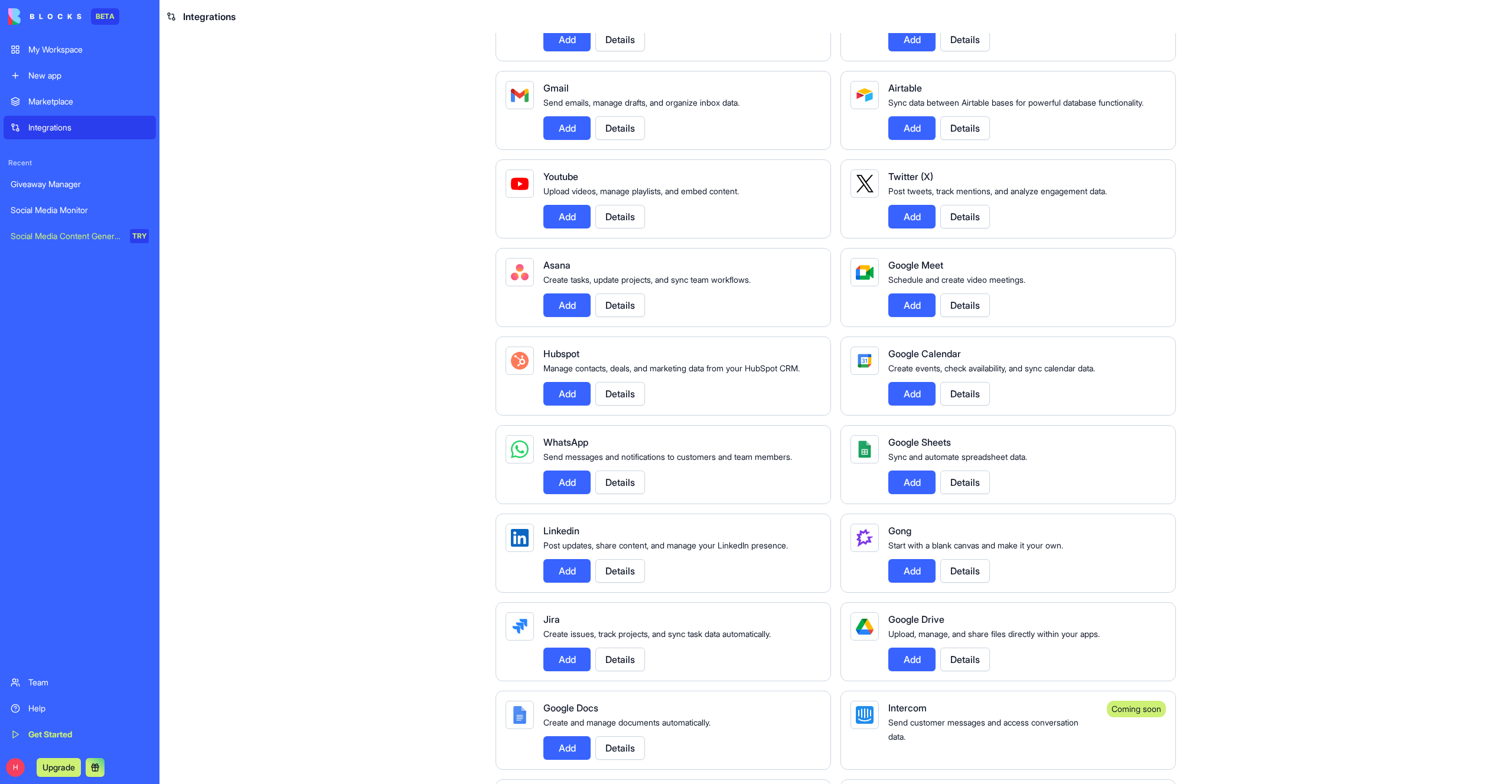
scroll to position [164, 0]
click at [1028, 380] on div "Google Calendar Create events, check availability, and sync calendar data. Add …" at bounding box center [1022, 376] width 268 height 59
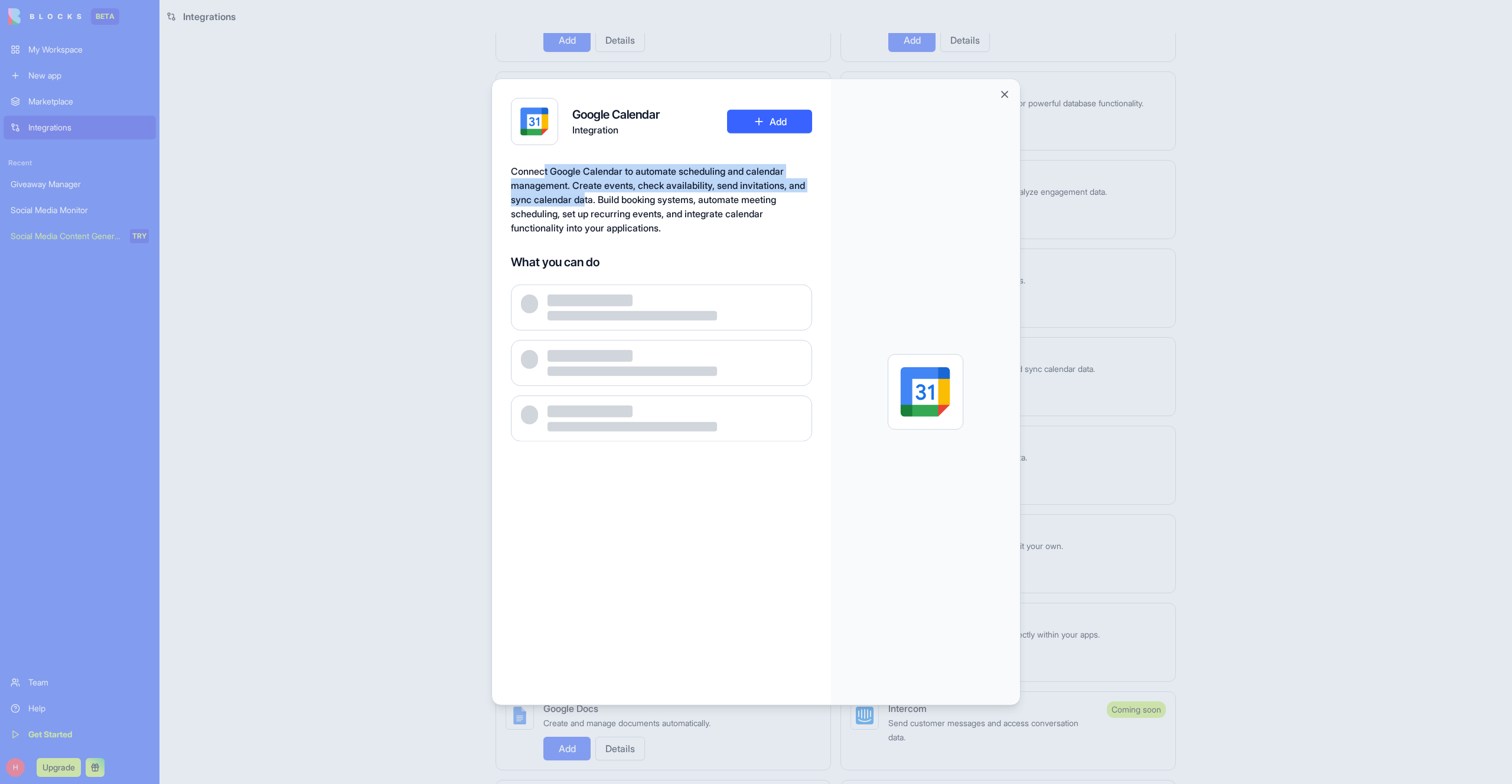
drag, startPoint x: 547, startPoint y: 173, endPoint x: 608, endPoint y: 210, distance: 71.3
click at [608, 209] on span "Connect Google Calendar to automate scheduling and calendar management. Create …" at bounding box center [658, 199] width 294 height 68
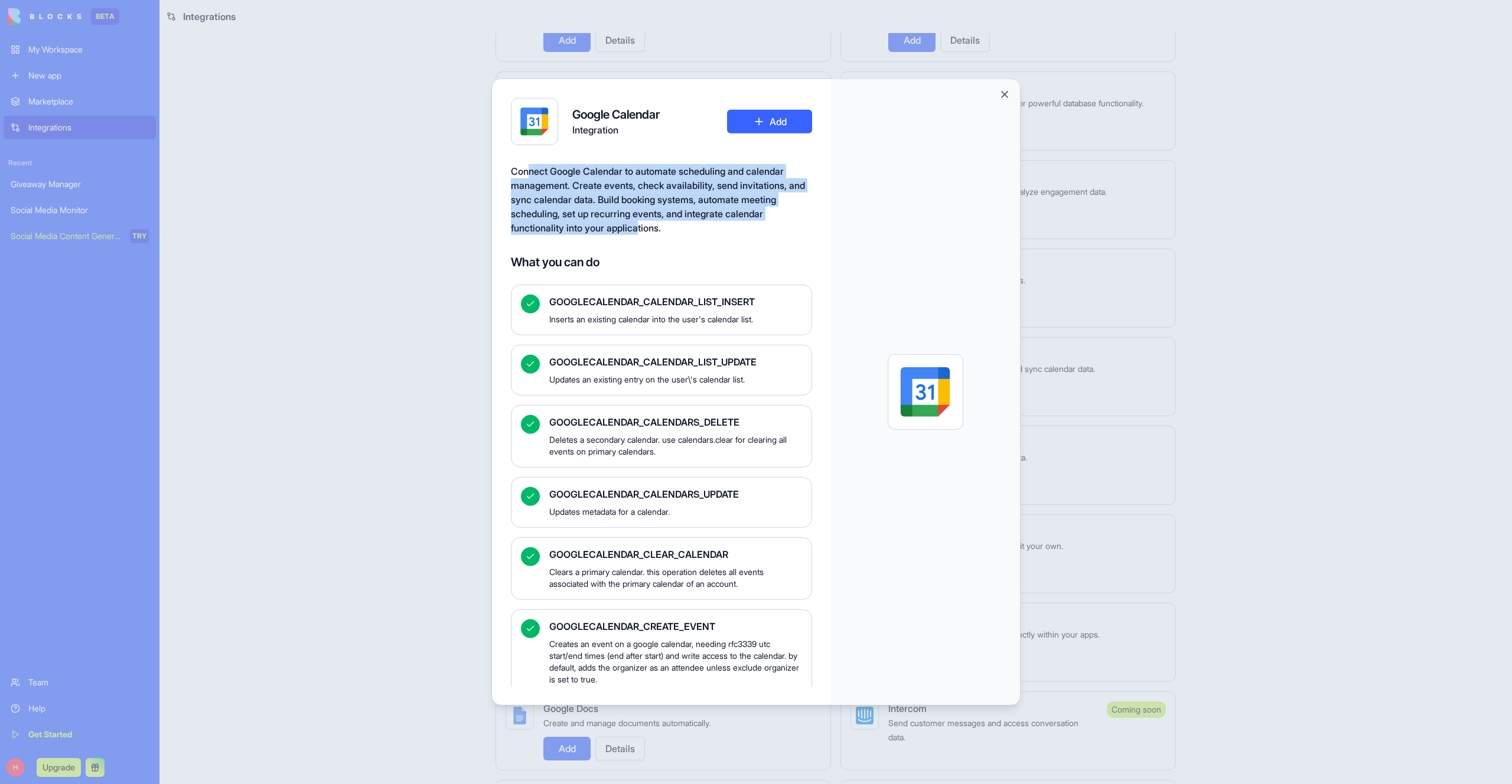
drag, startPoint x: 644, startPoint y: 231, endPoint x: 527, endPoint y: 176, distance: 129.3
click at [527, 176] on span "Connect Google Calendar to automate scheduling and calendar management. Create …" at bounding box center [658, 199] width 294 height 68
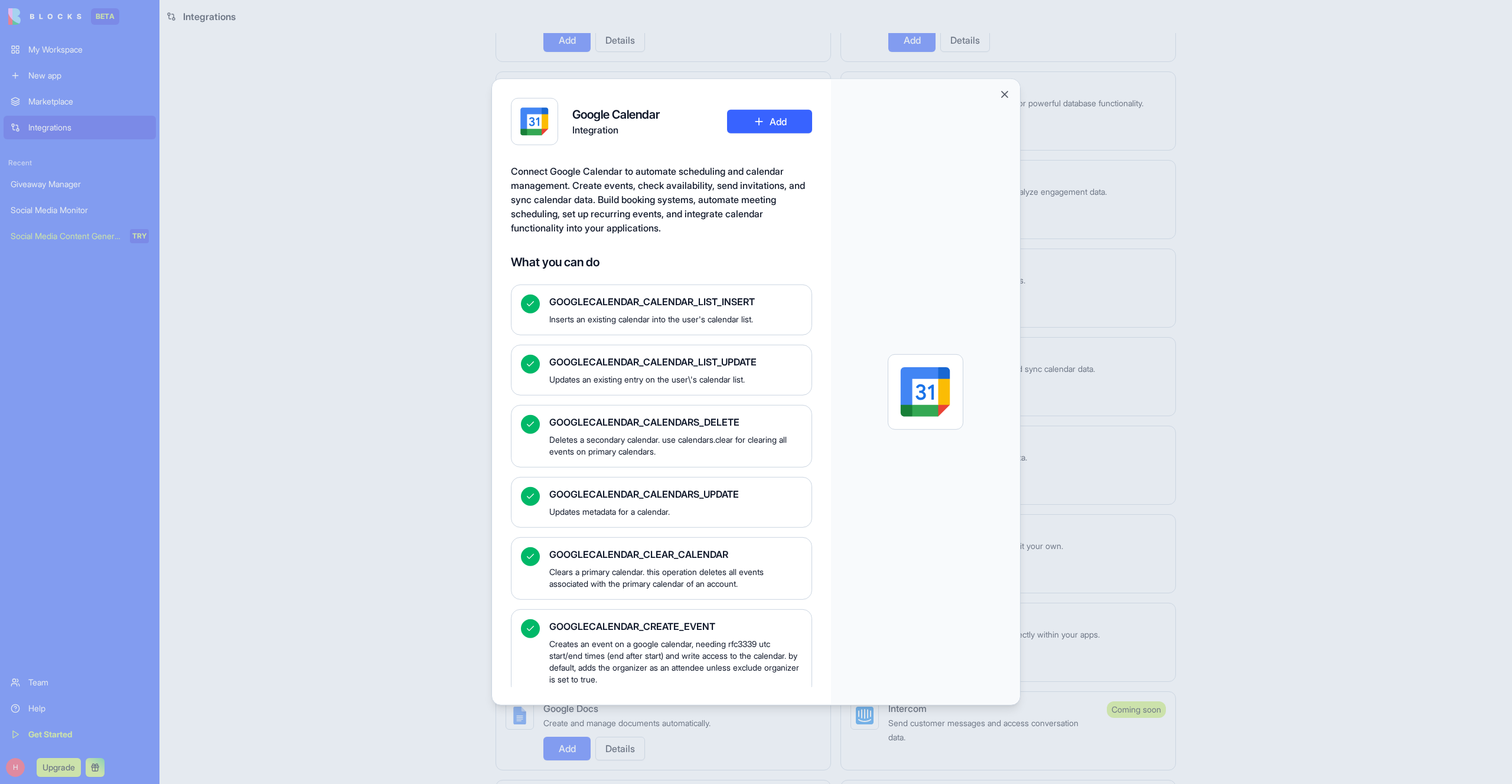
click at [1297, 282] on div at bounding box center [756, 392] width 1512 height 784
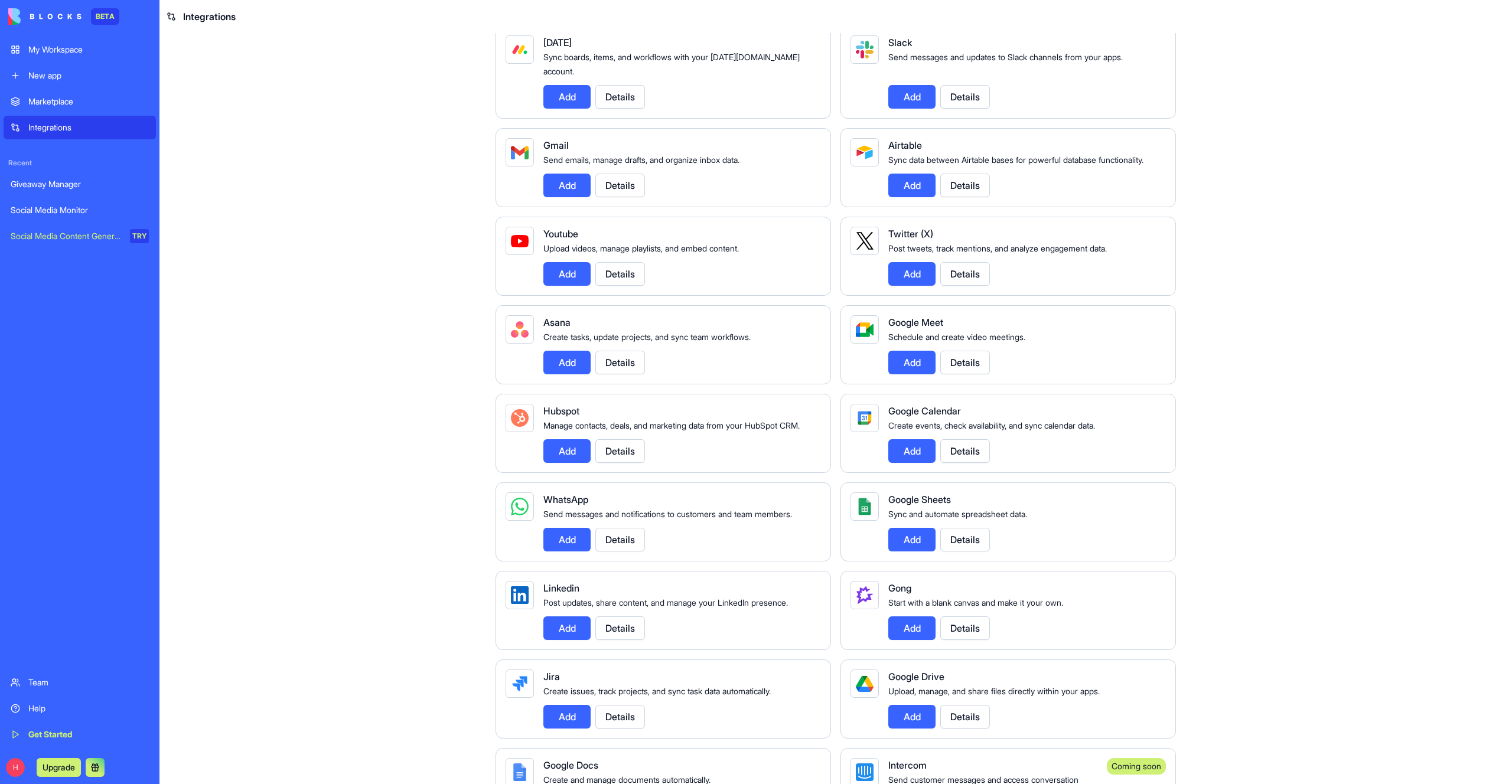
scroll to position [0, 0]
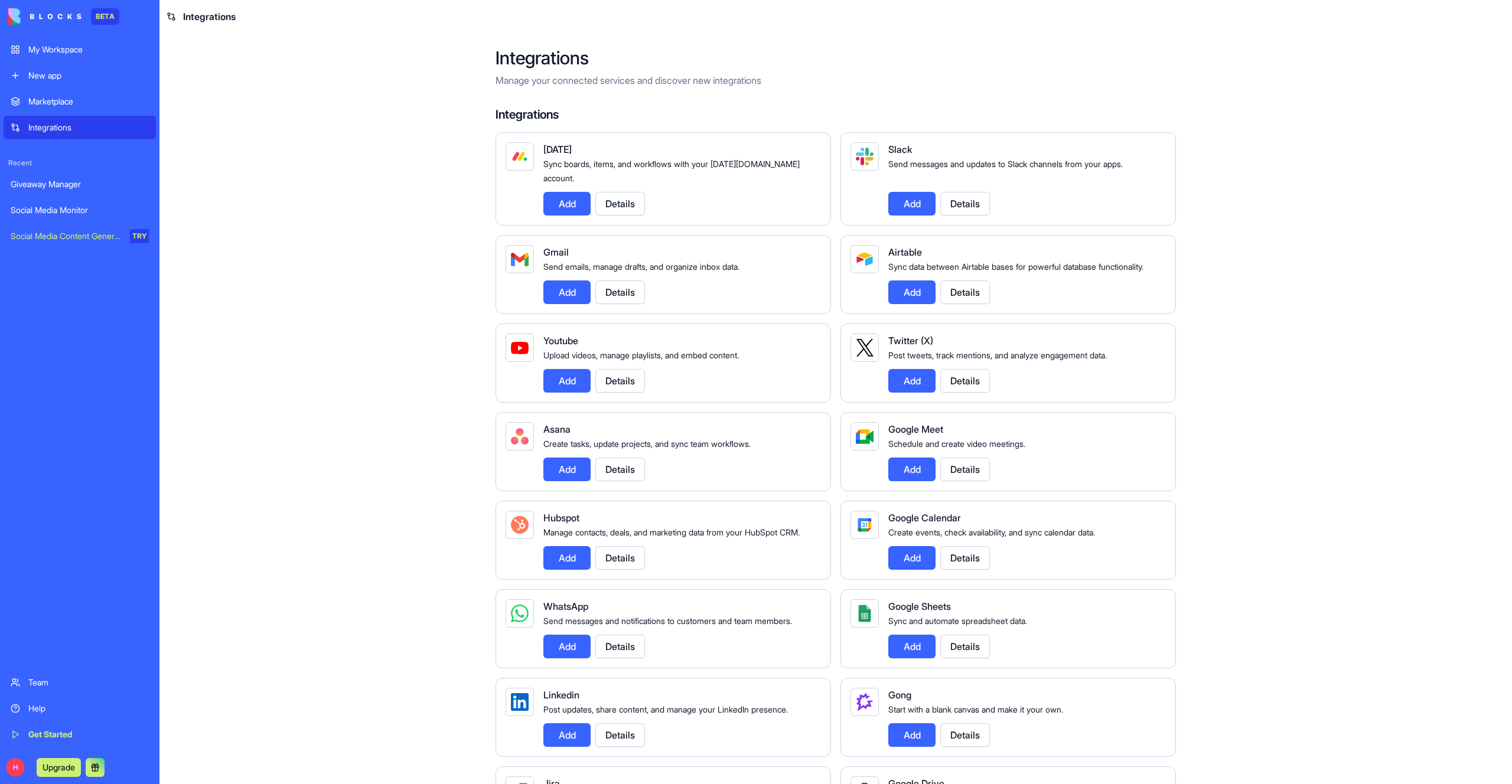
click at [670, 199] on div "Add Details" at bounding box center [677, 204] width 268 height 23
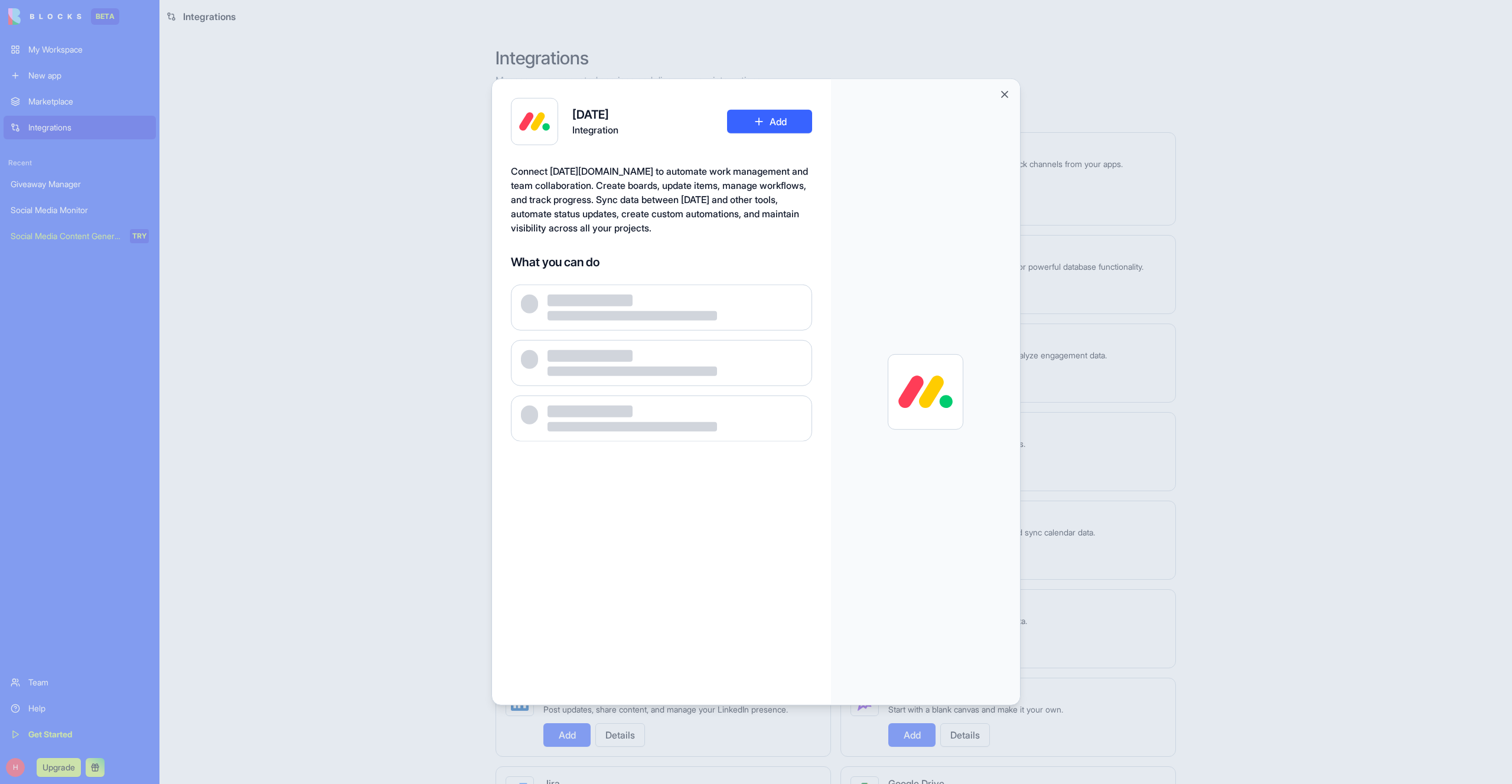
drag, startPoint x: 1259, startPoint y: 222, endPoint x: 1111, endPoint y: 202, distance: 149.3
click at [1253, 222] on div at bounding box center [756, 392] width 1512 height 784
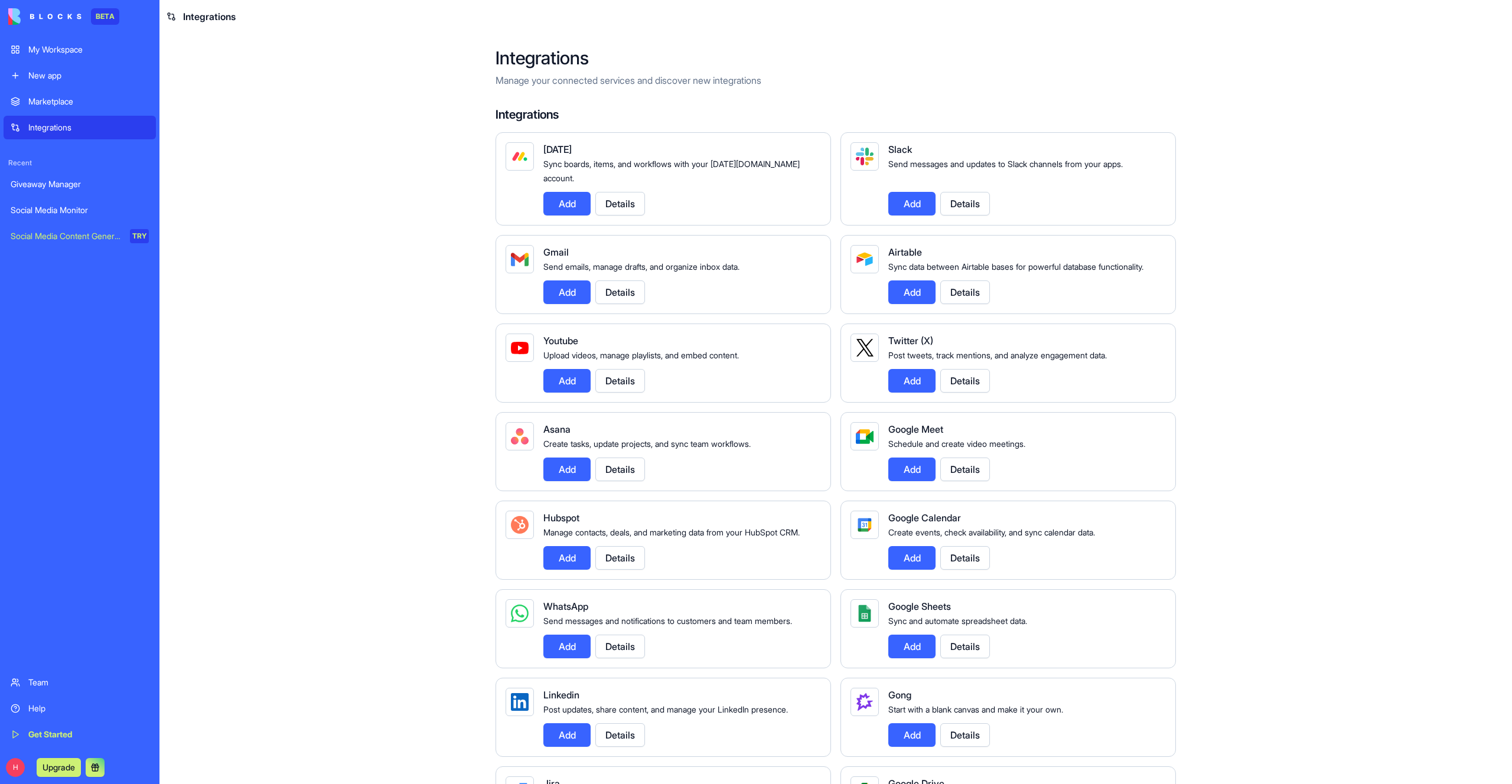
click at [1054, 192] on div "Add Details" at bounding box center [1022, 204] width 268 height 23
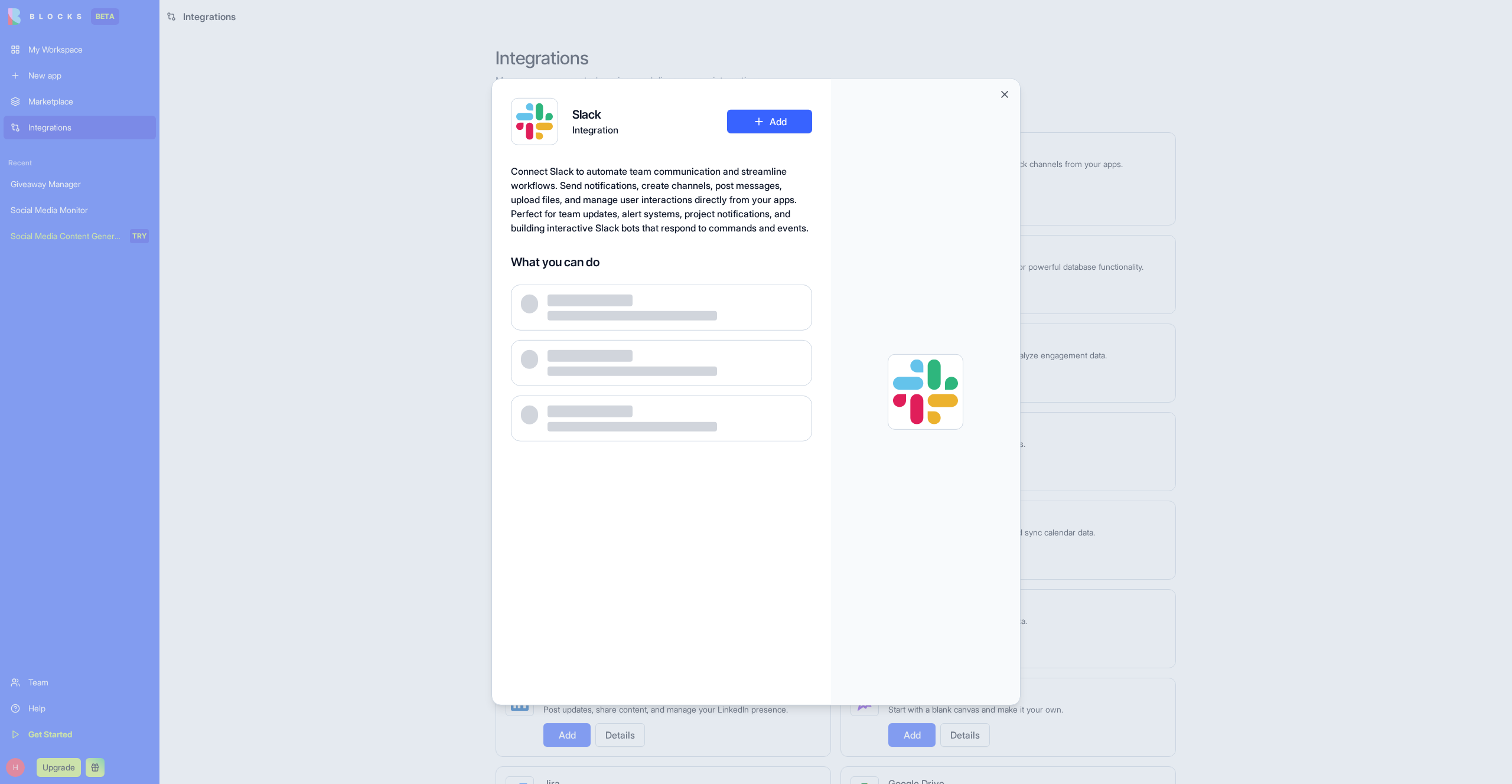
click at [1287, 221] on div at bounding box center [756, 392] width 1512 height 784
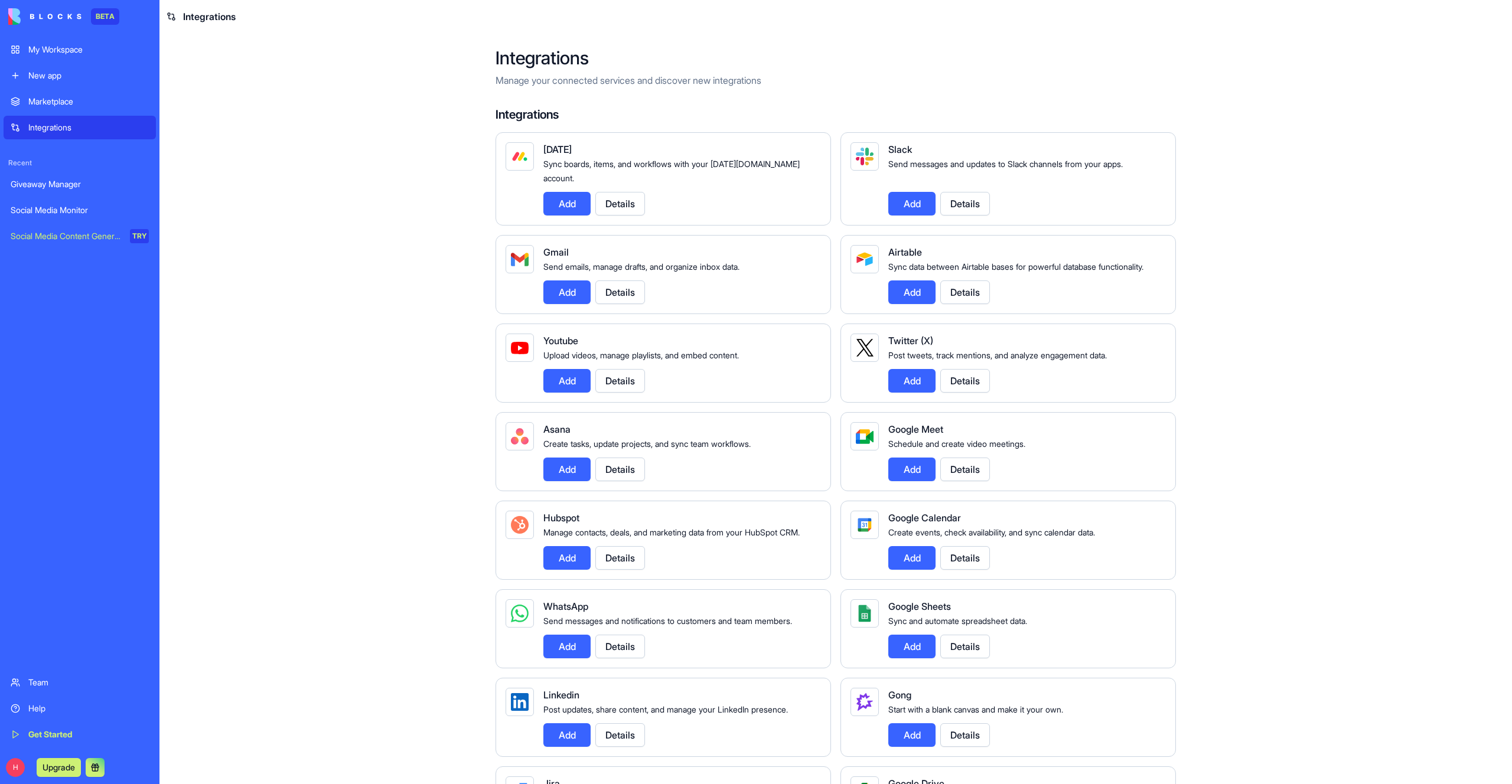
click at [698, 352] on span "Upload videos, manage playlists, and embed content." at bounding box center [641, 355] width 196 height 10
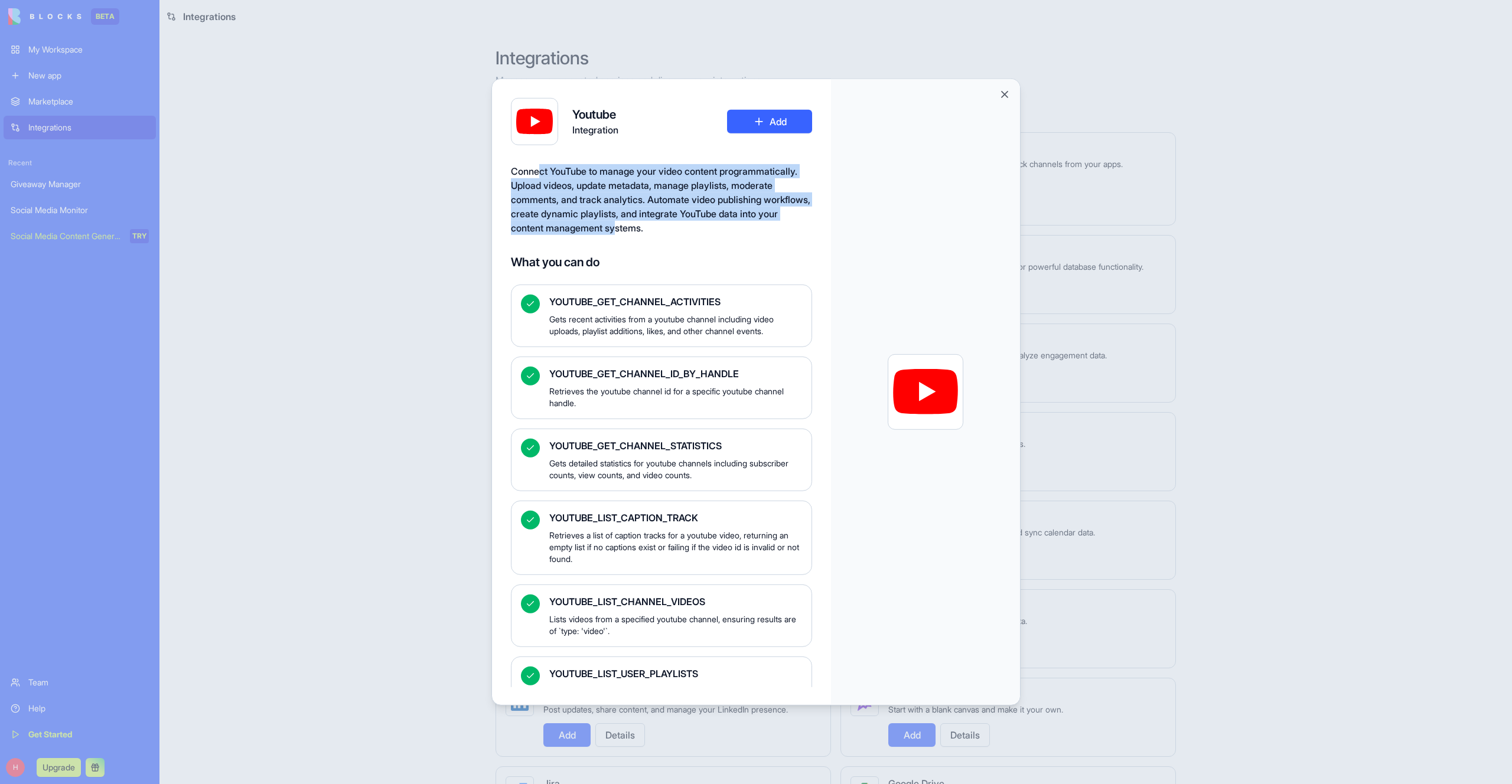
drag, startPoint x: 563, startPoint y: 173, endPoint x: 661, endPoint y: 224, distance: 110.5
click at [661, 224] on span "Connect YouTube to manage your video content programmatically. Upload videos, u…" at bounding box center [660, 199] width 300 height 68
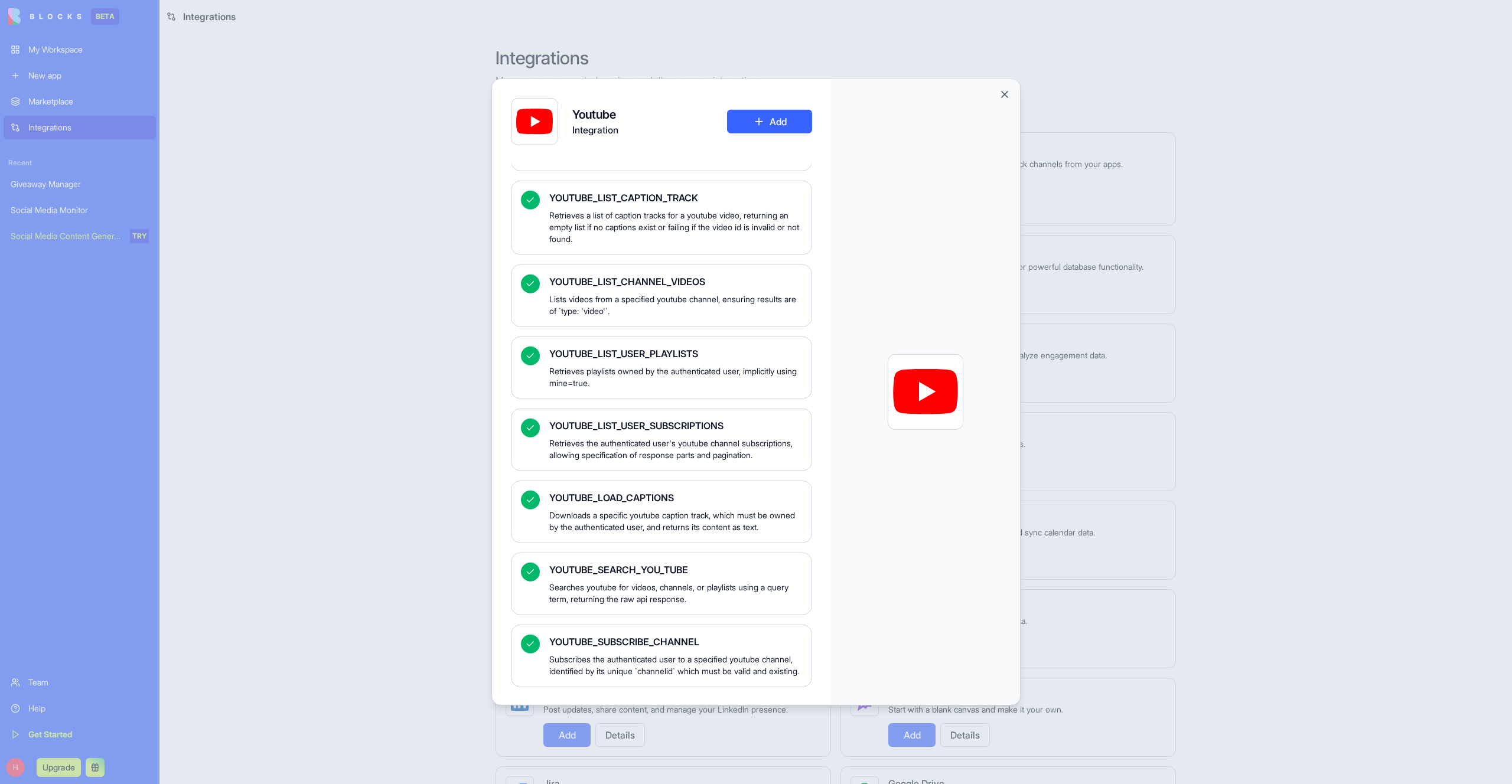
scroll to position [655, 0]
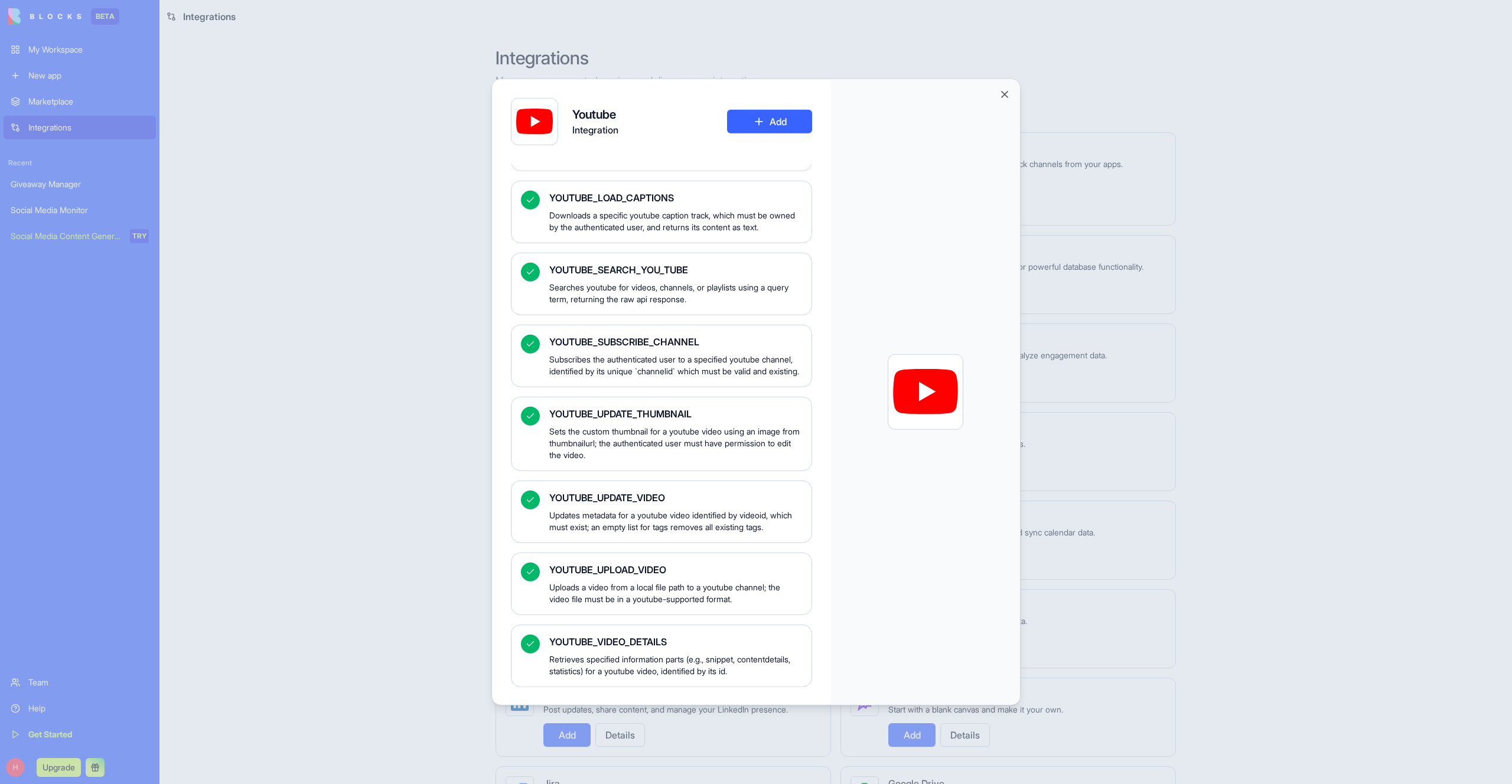
click at [410, 312] on div at bounding box center [756, 392] width 1512 height 784
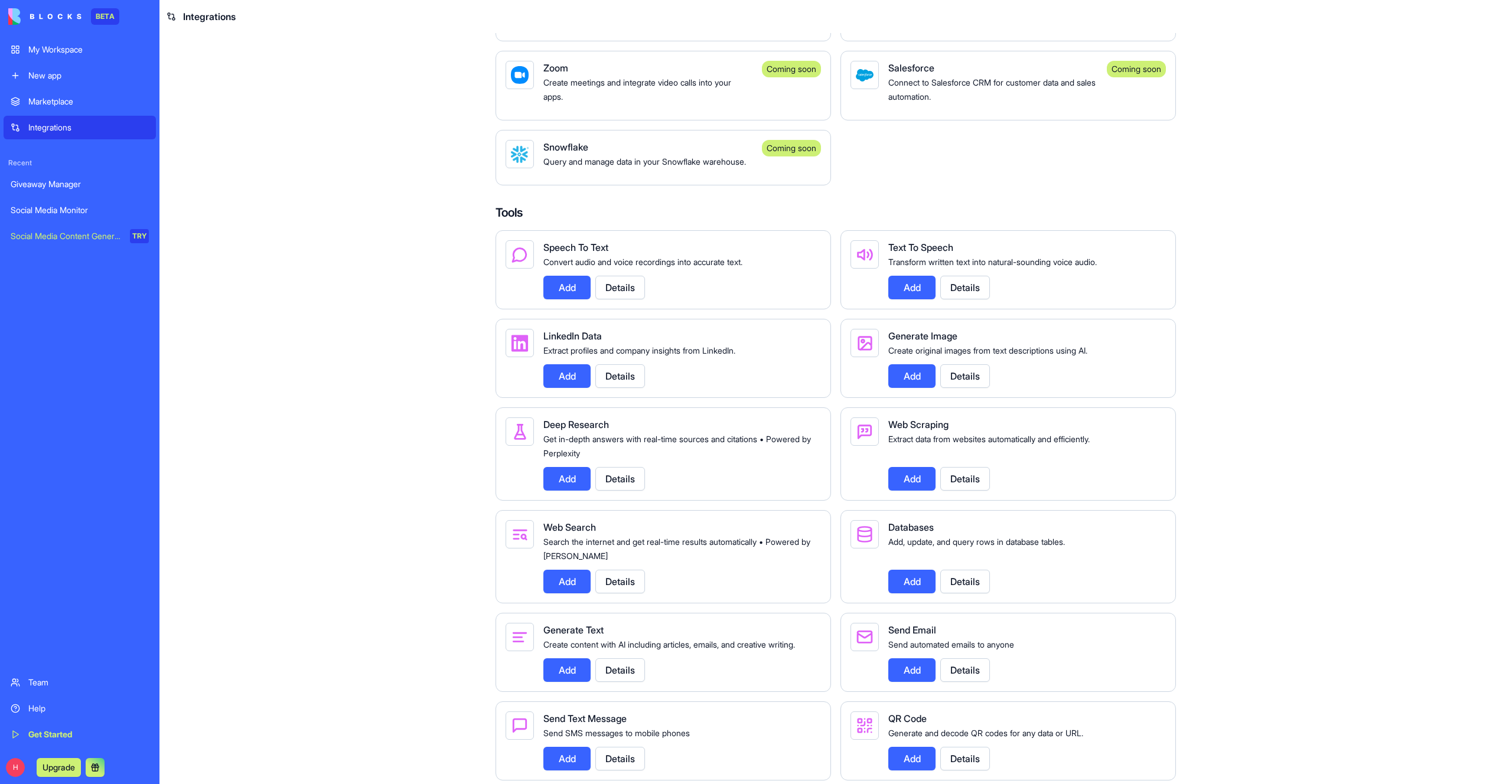
scroll to position [1113, 0]
